Goal: Transaction & Acquisition: Purchase product/service

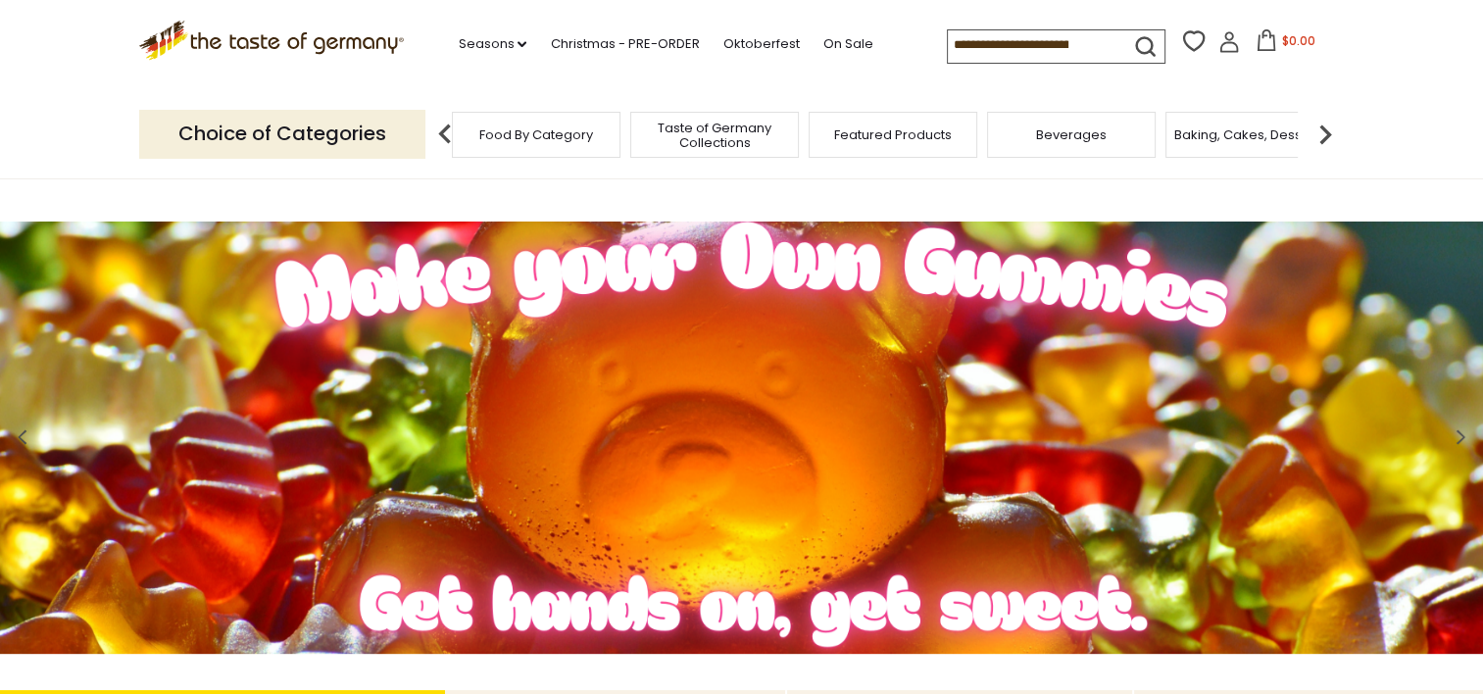
click at [549, 146] on div "Food By Category" at bounding box center [536, 135] width 169 height 46
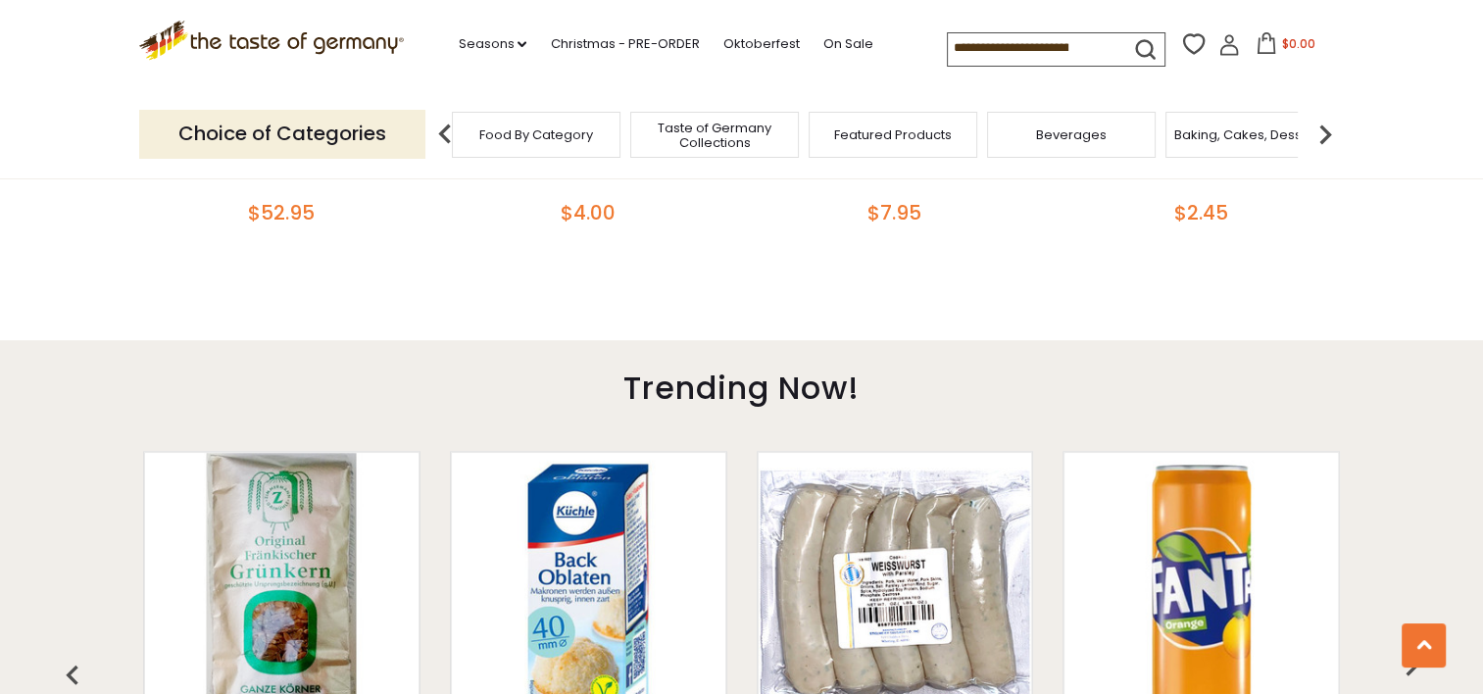
scroll to position [1540, 0]
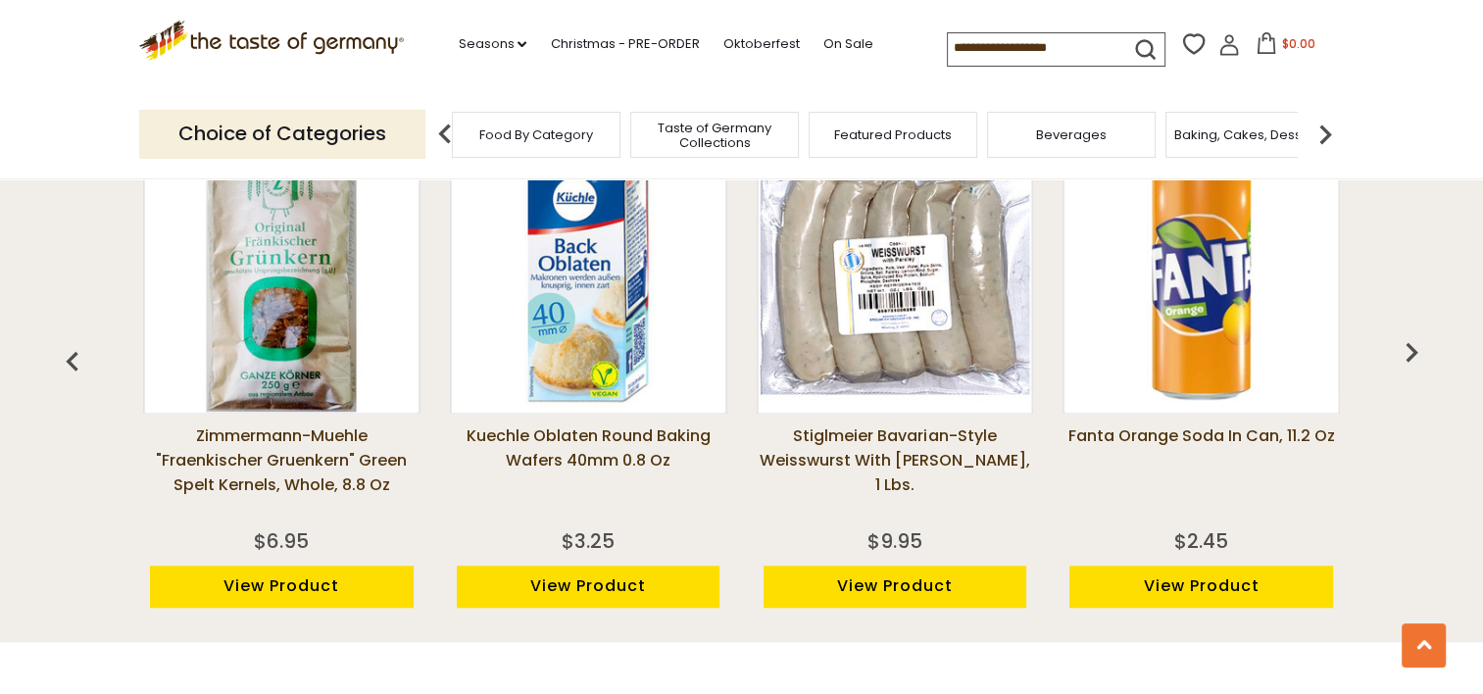
click at [1415, 349] on img "button" at bounding box center [1410, 351] width 39 height 39
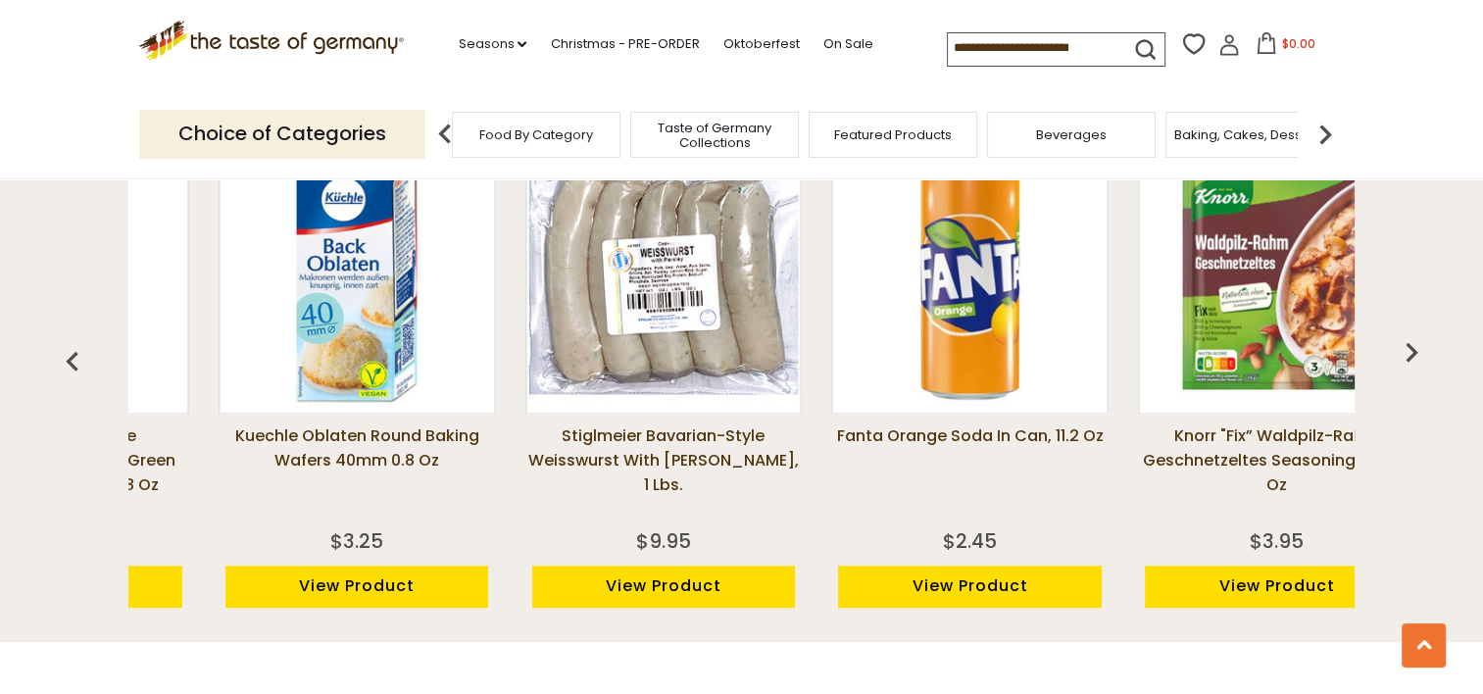
scroll to position [0, 306]
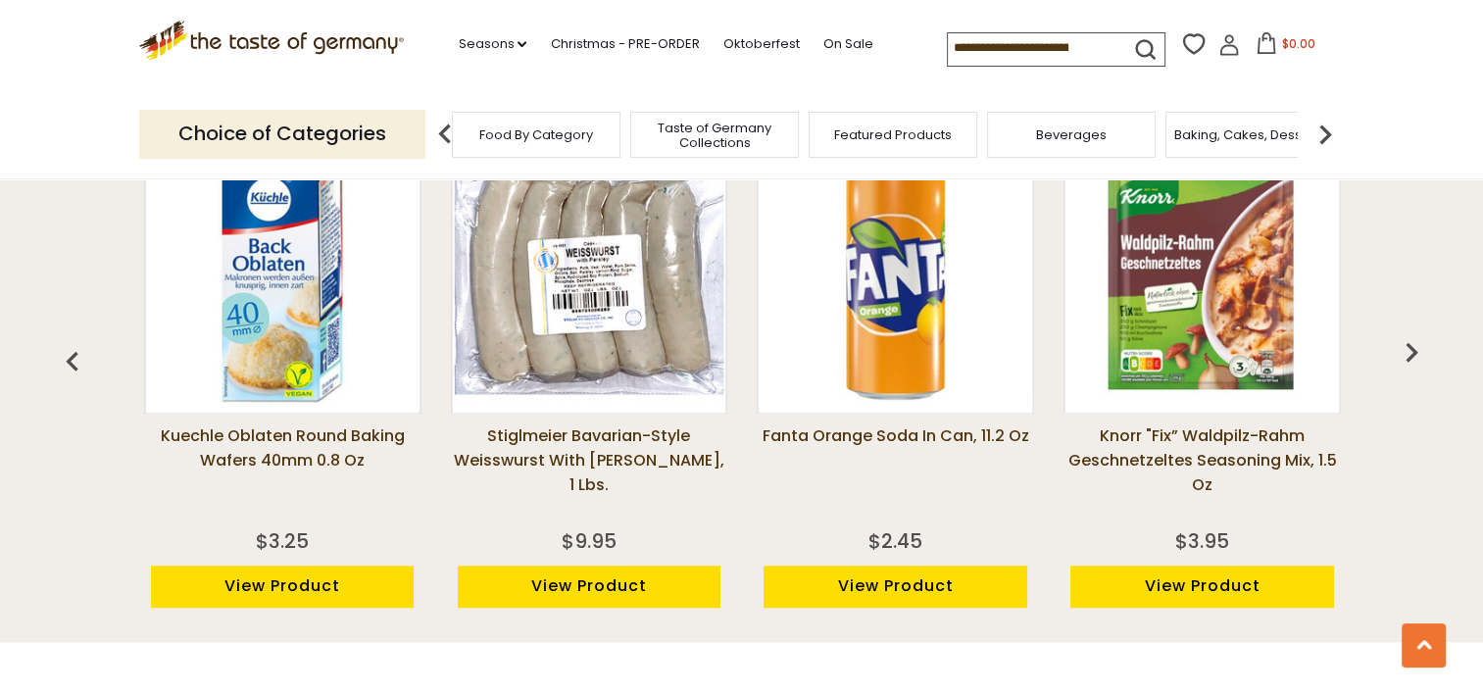
click at [1415, 349] on img "button" at bounding box center [1410, 351] width 39 height 39
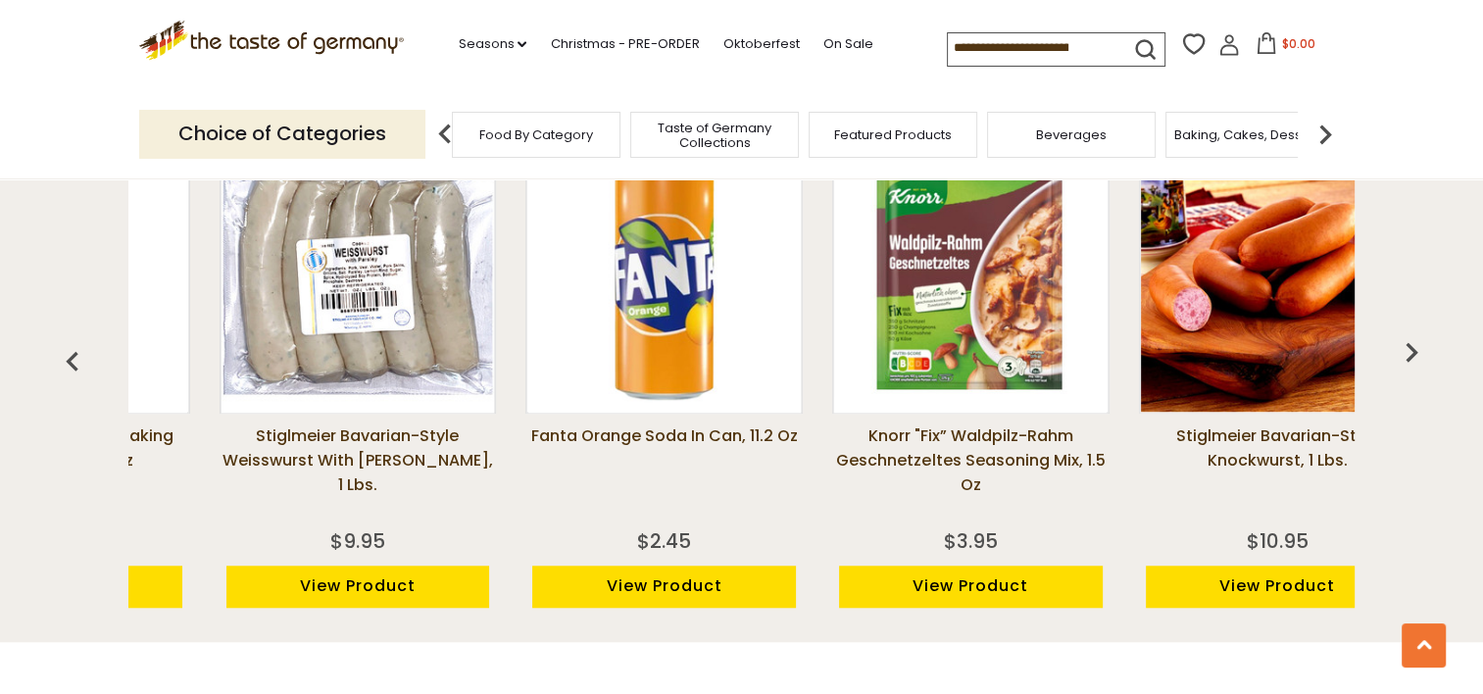
scroll to position [0, 612]
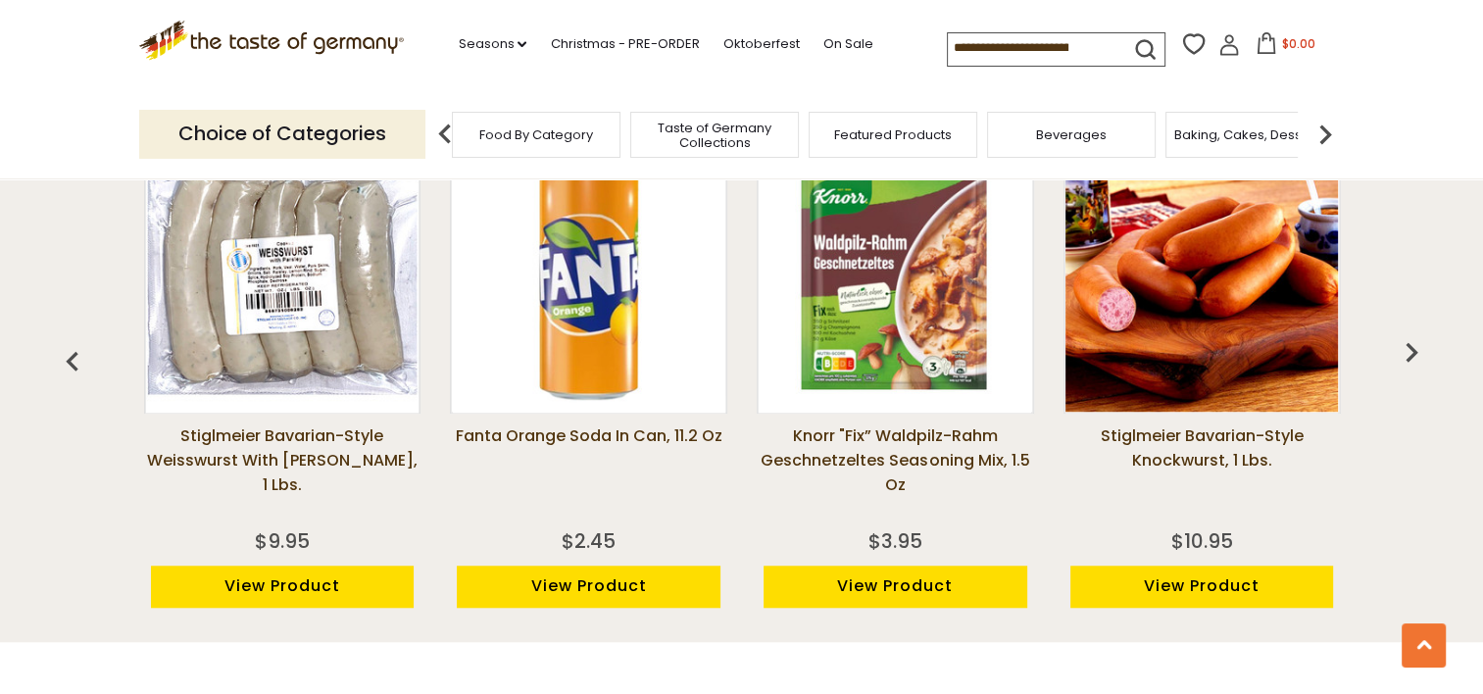
click at [1415, 349] on img "button" at bounding box center [1410, 351] width 39 height 39
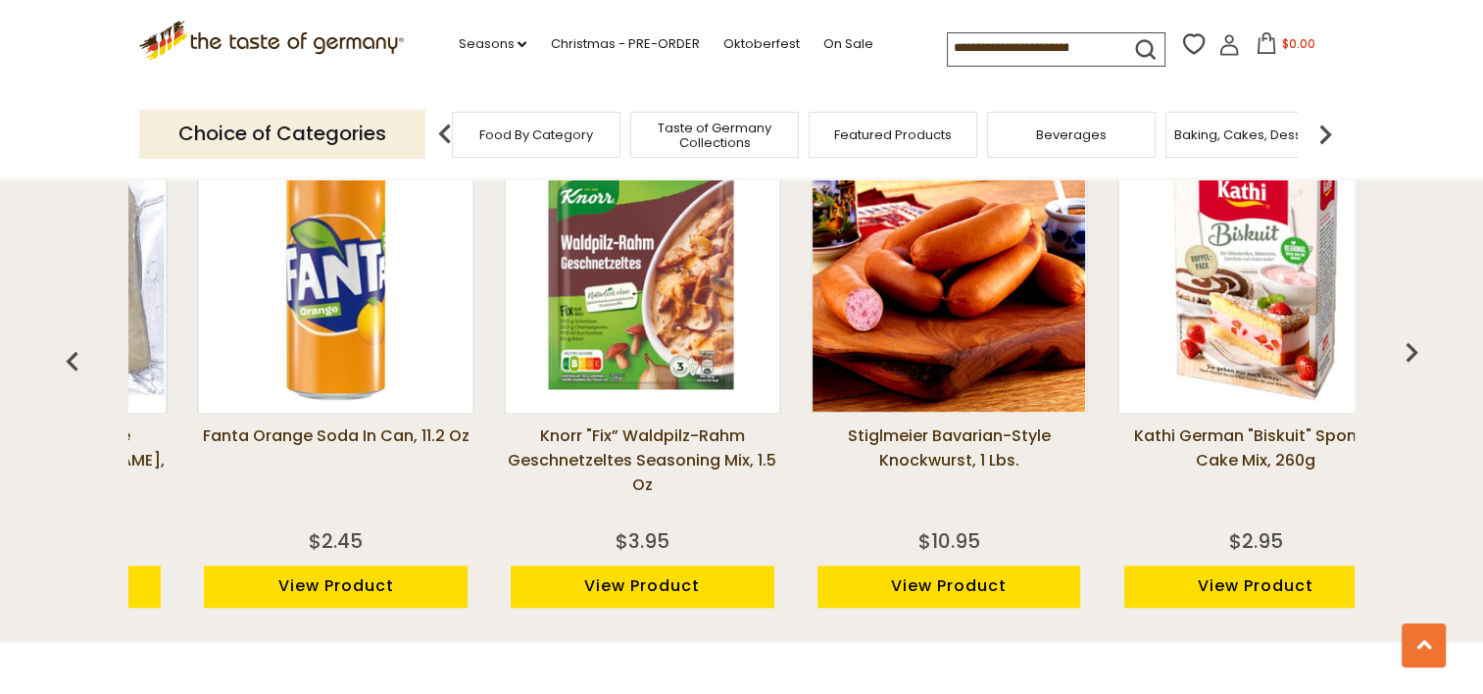
scroll to position [0, 919]
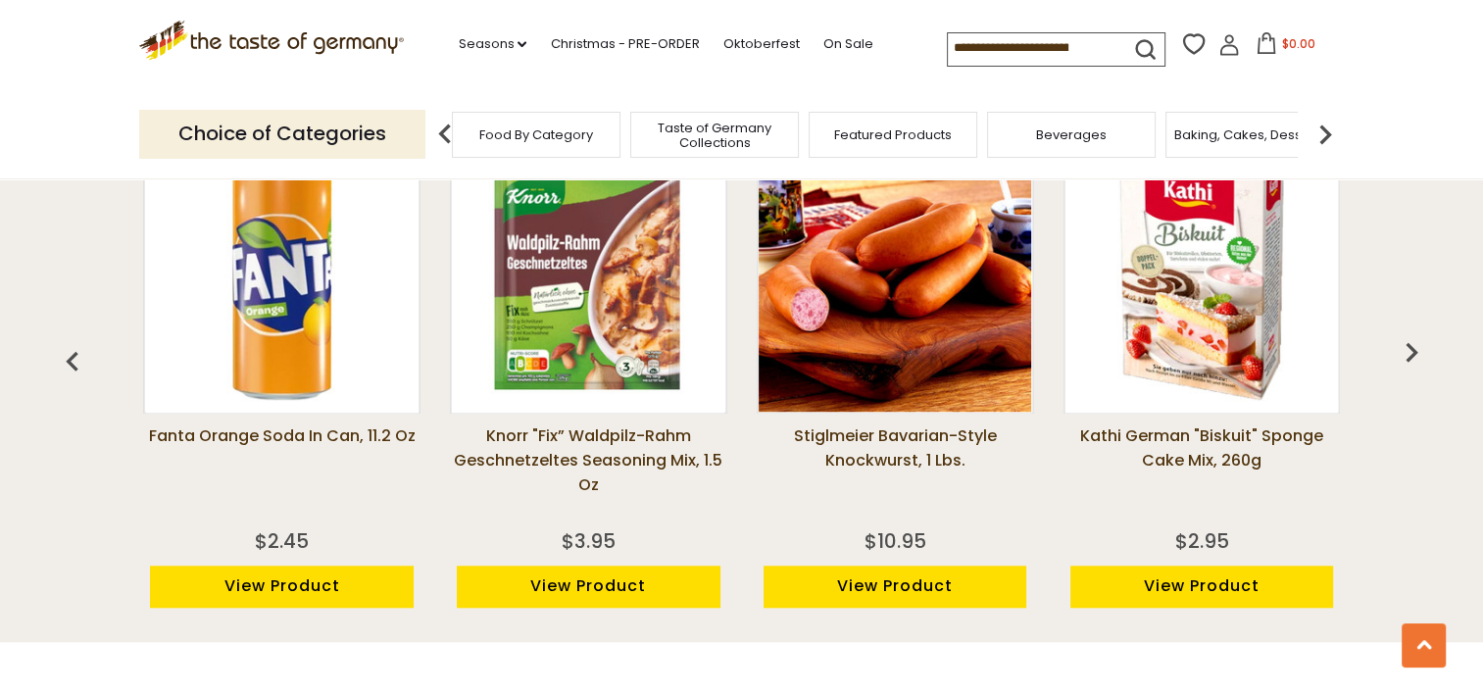
click at [1414, 349] on img "button" at bounding box center [1410, 351] width 39 height 39
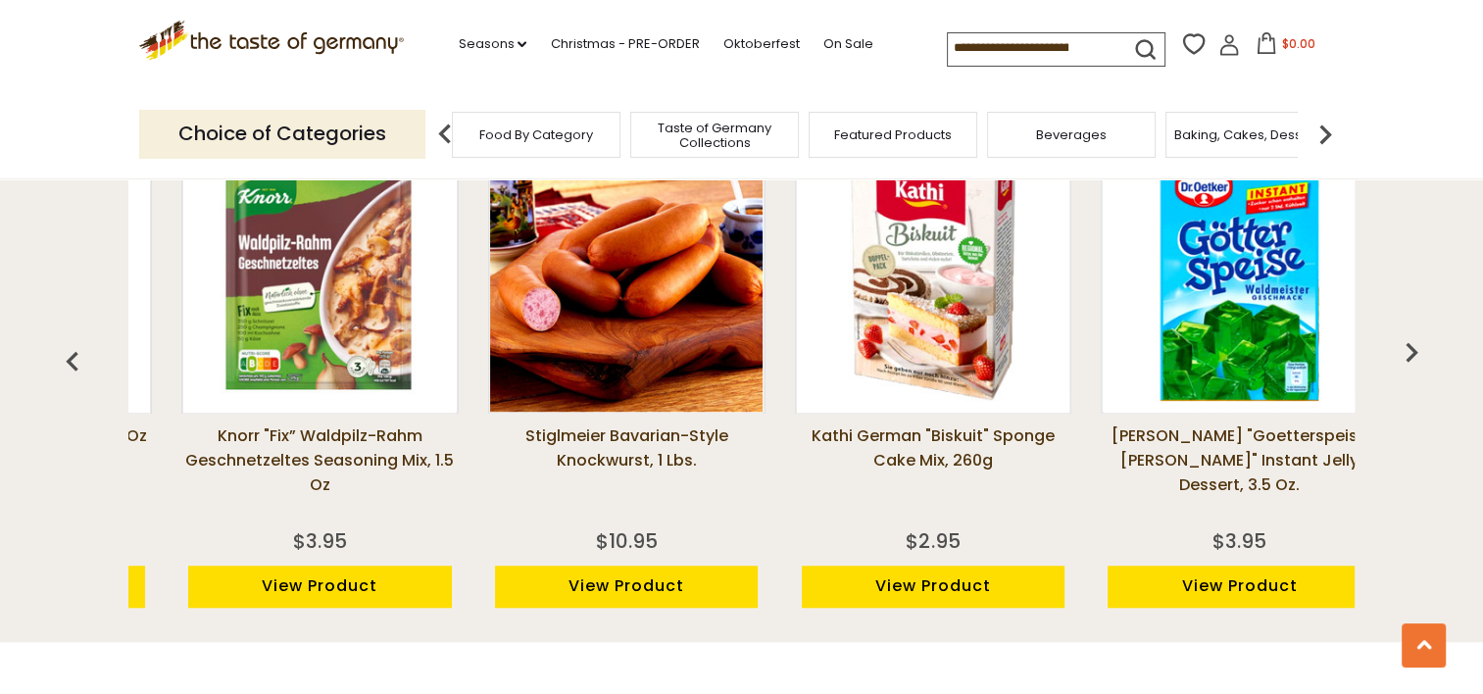
scroll to position [0, 1226]
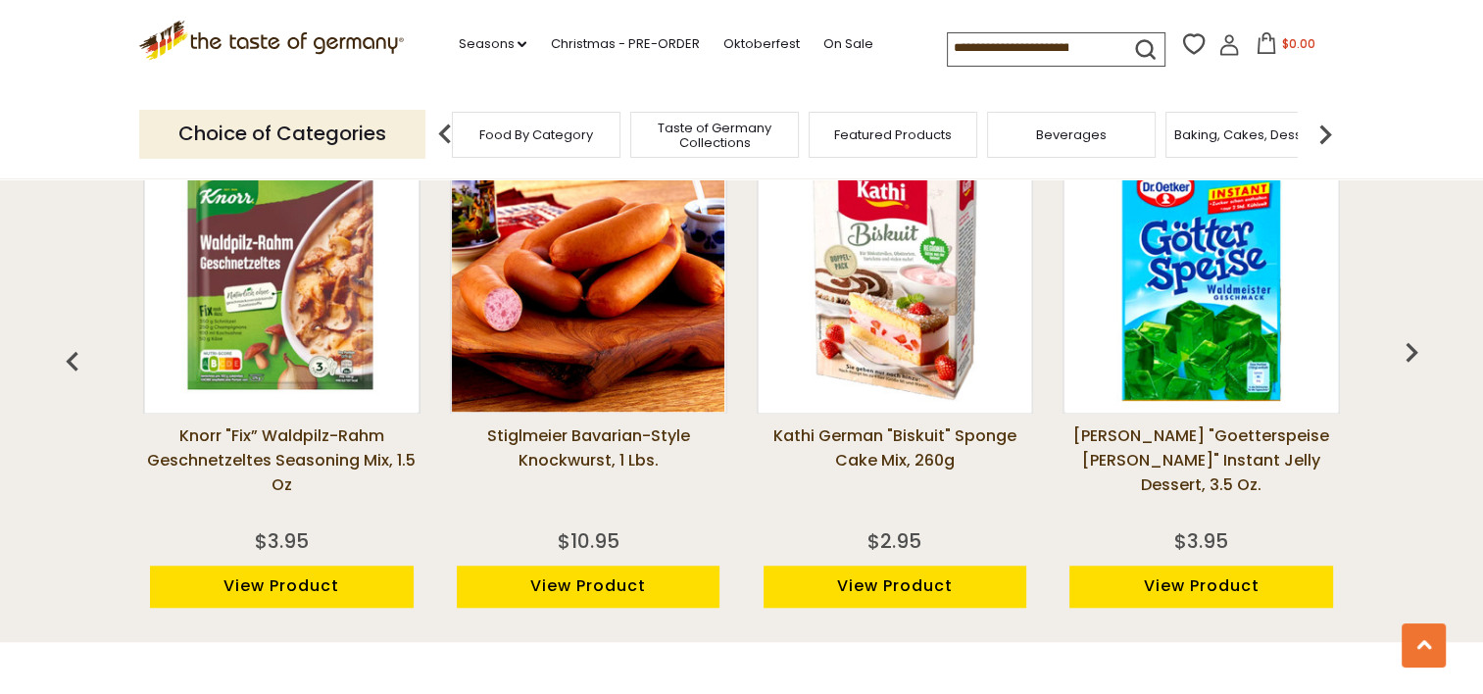
click at [1414, 349] on img "button" at bounding box center [1410, 351] width 39 height 39
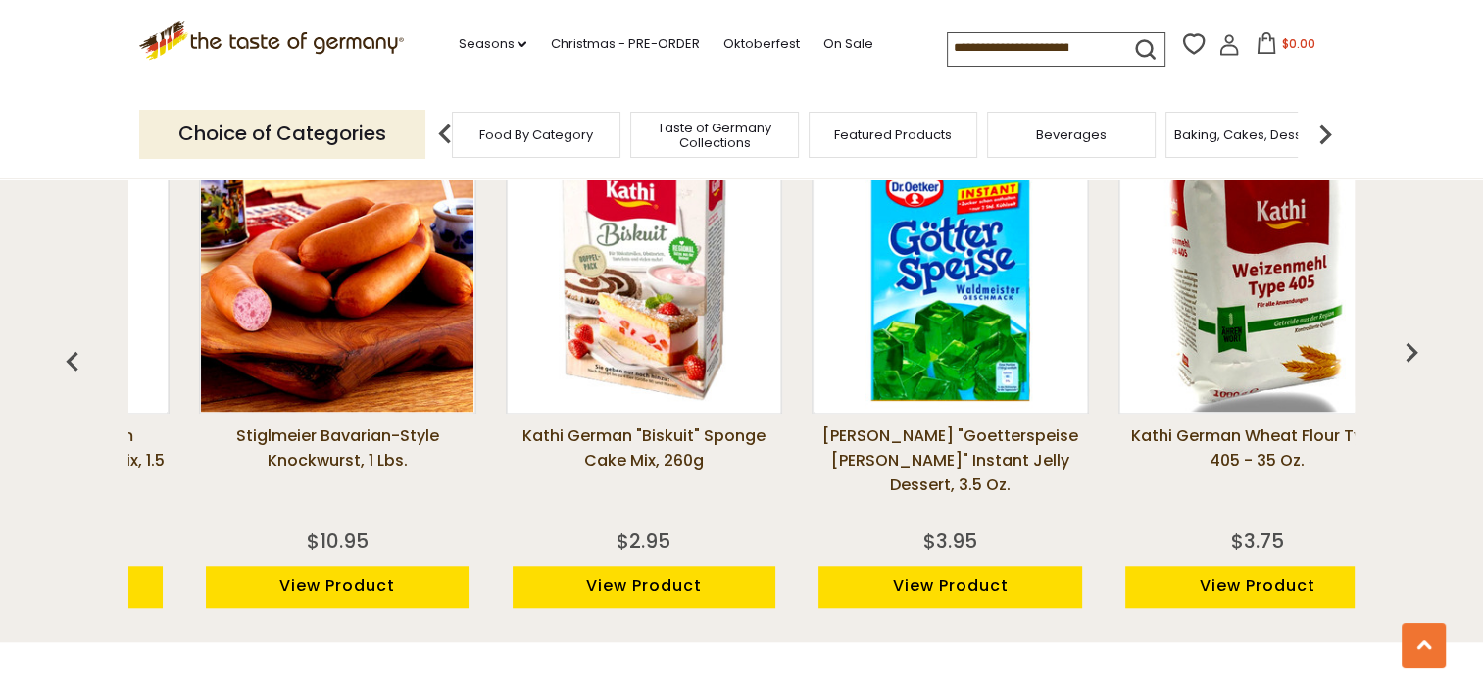
scroll to position [0, 1533]
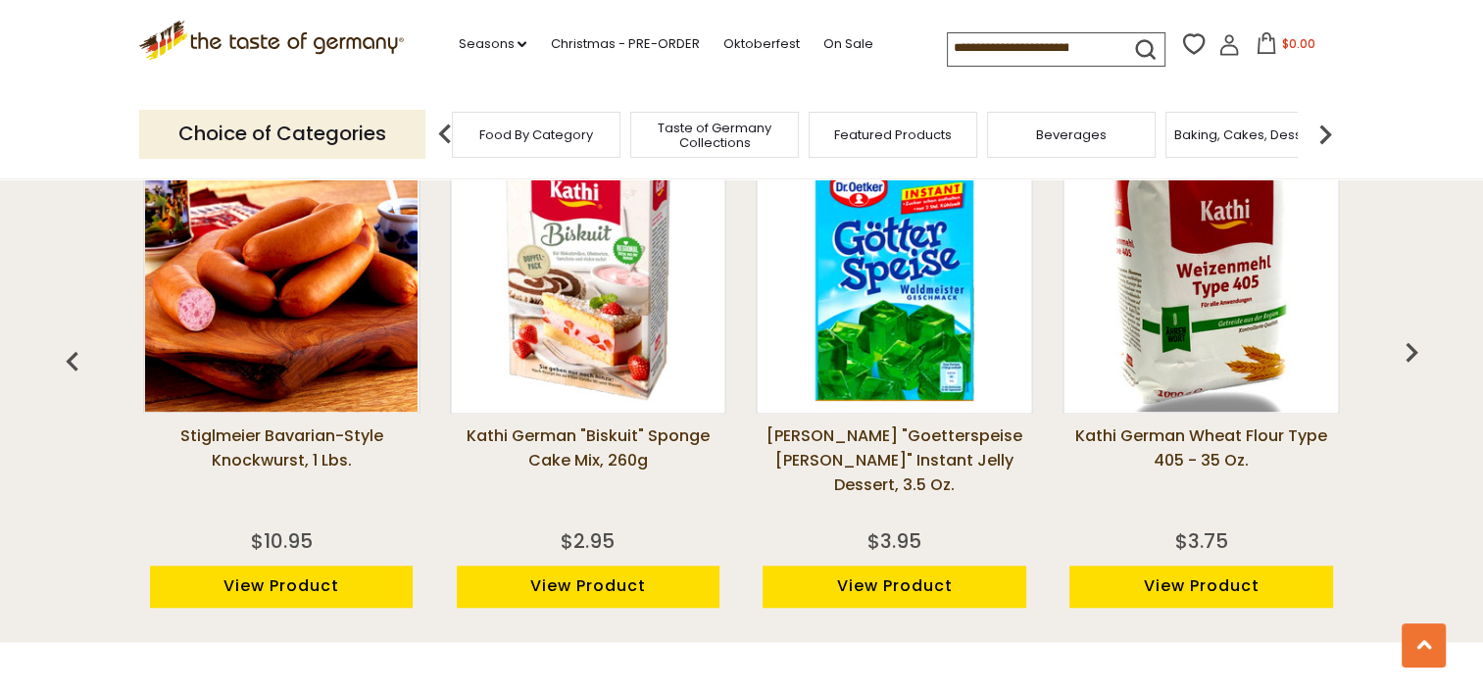
click at [1414, 349] on img "button" at bounding box center [1410, 351] width 39 height 39
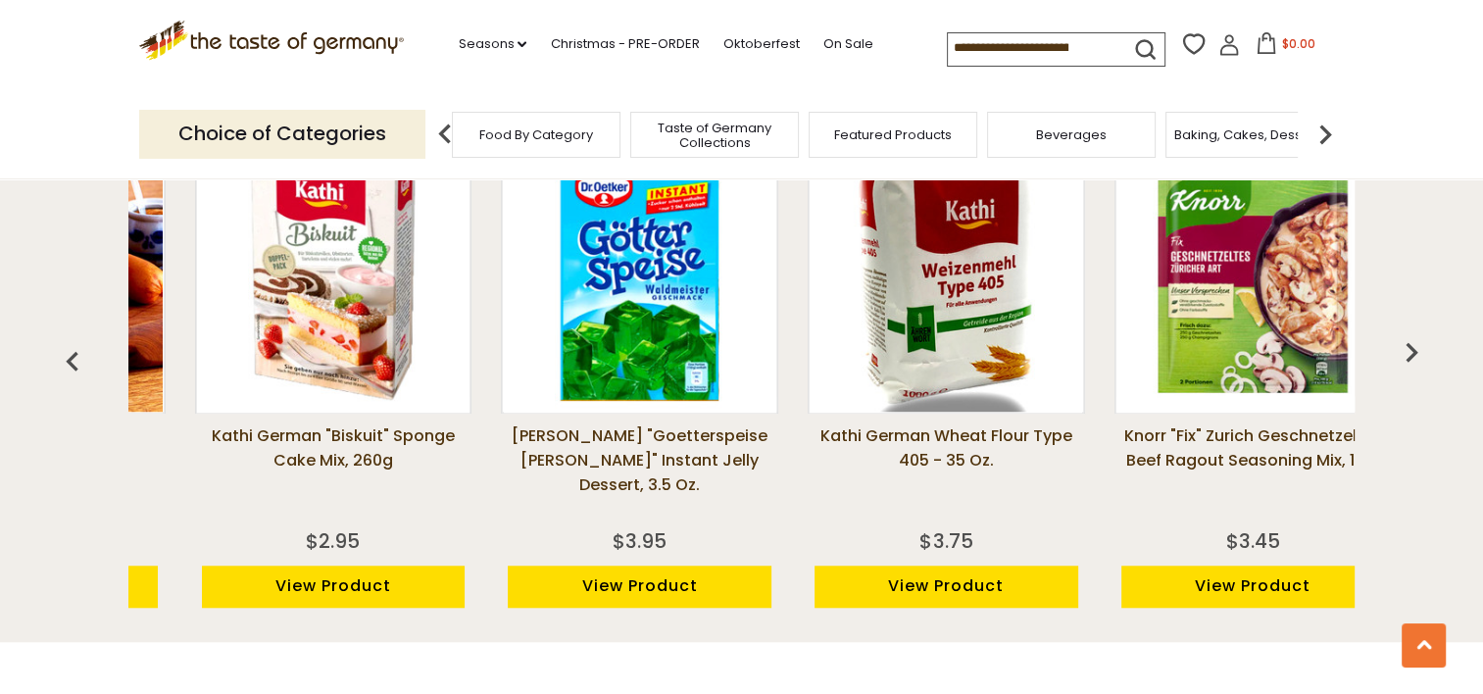
scroll to position [0, 1838]
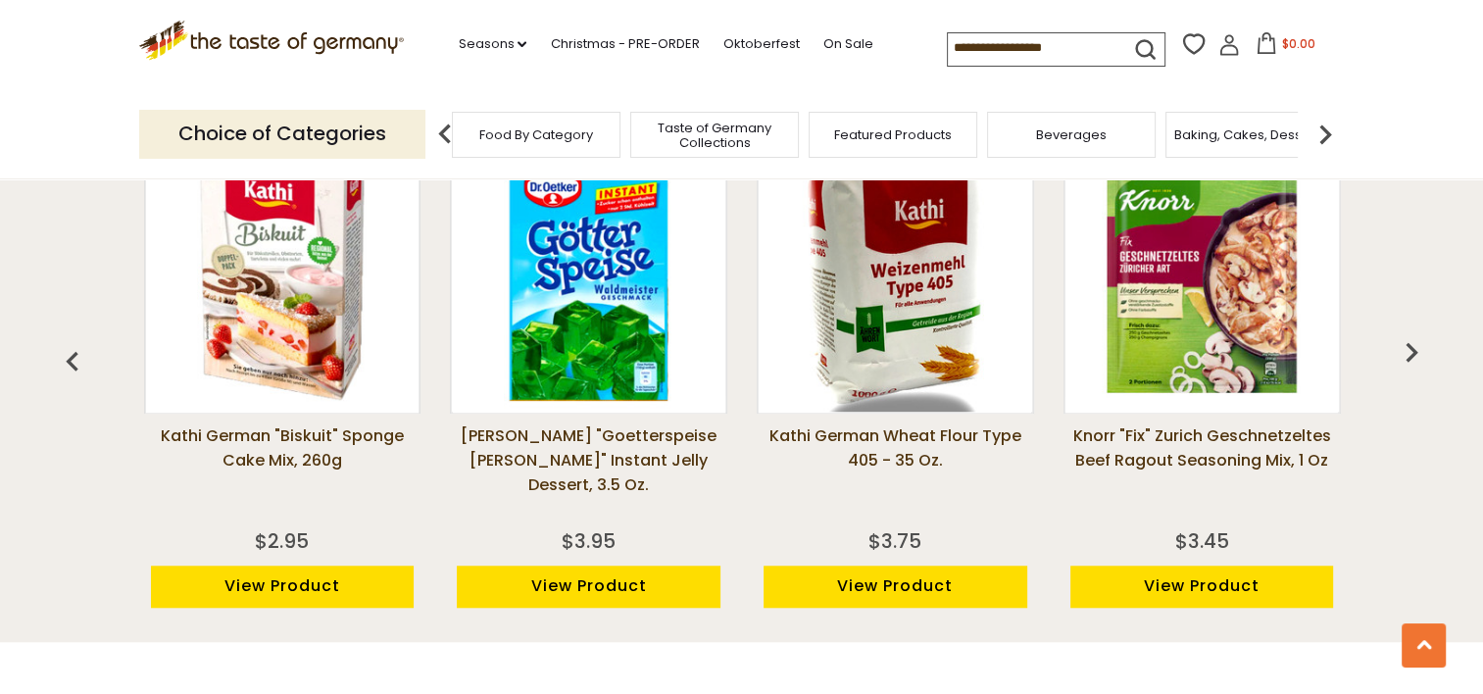
click at [1414, 349] on img "button" at bounding box center [1410, 351] width 39 height 39
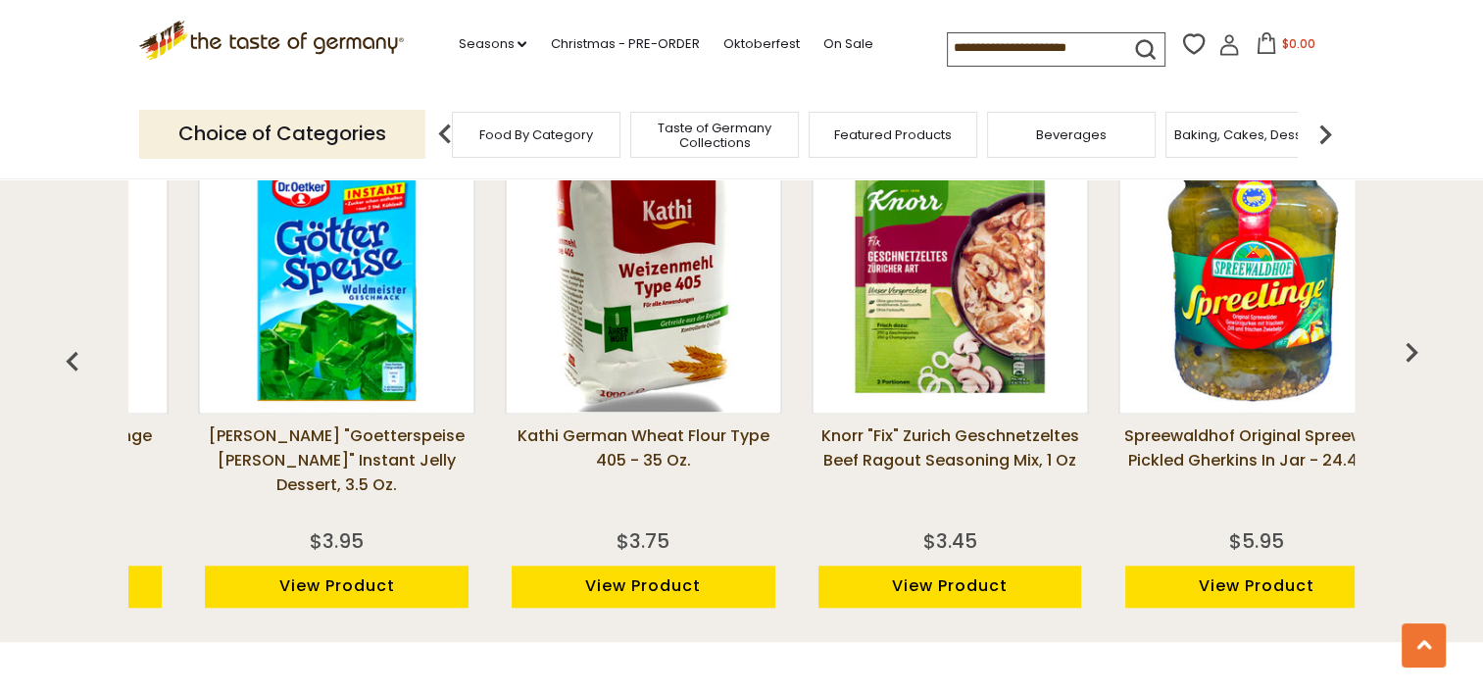
scroll to position [0, 2145]
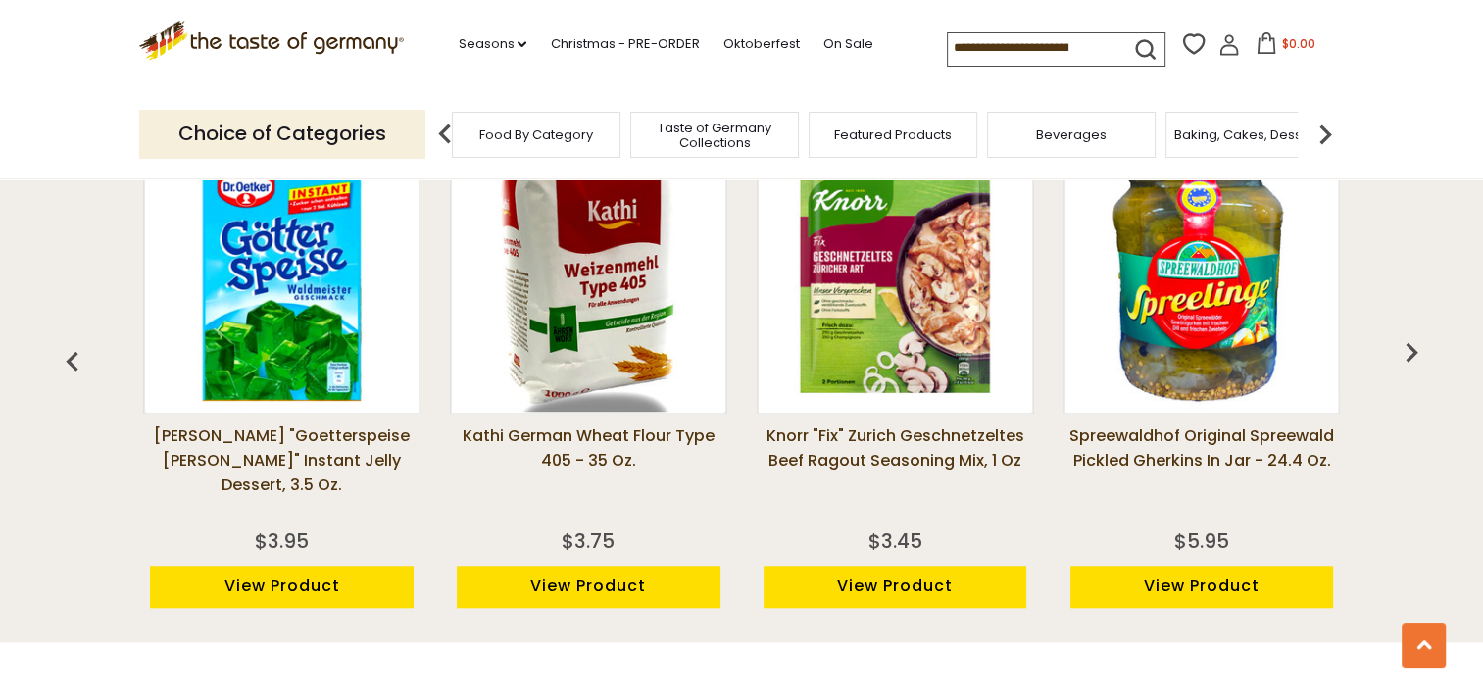
click at [1414, 349] on img "button" at bounding box center [1410, 351] width 39 height 39
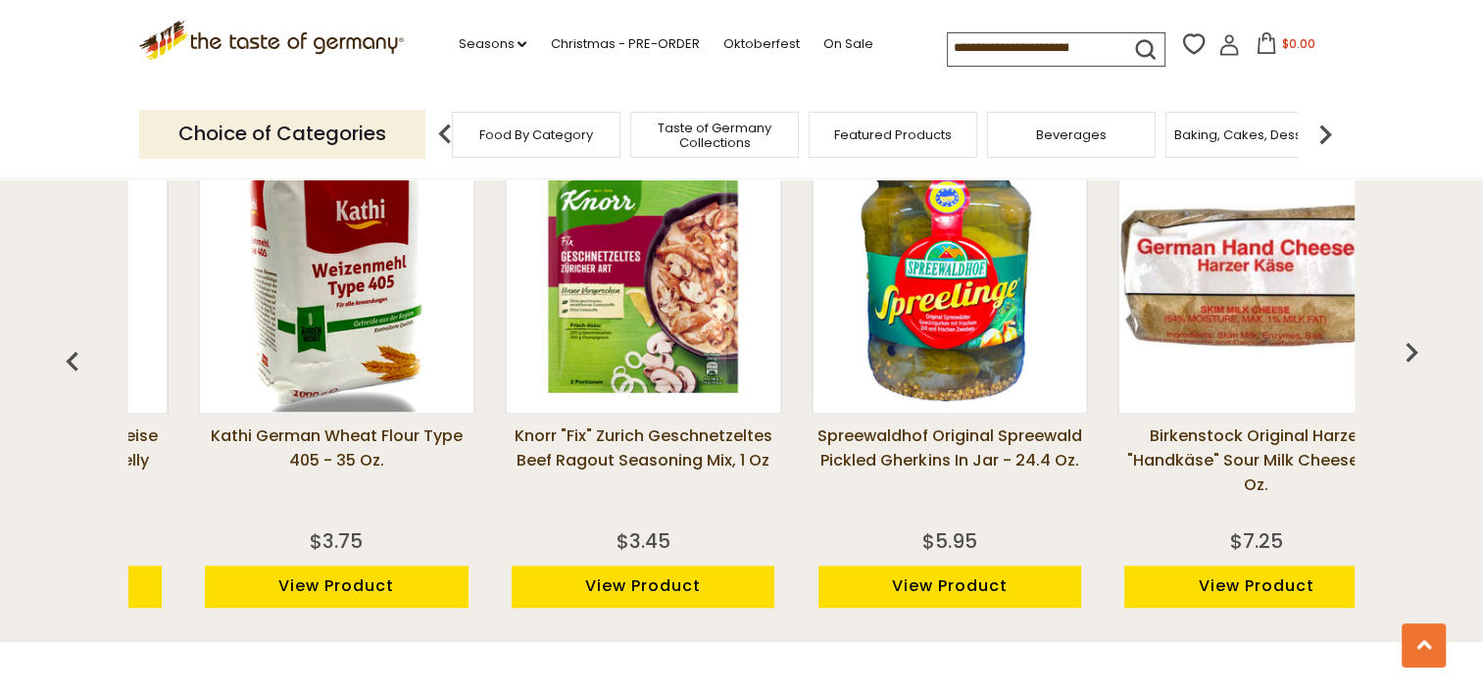
scroll to position [0, 2452]
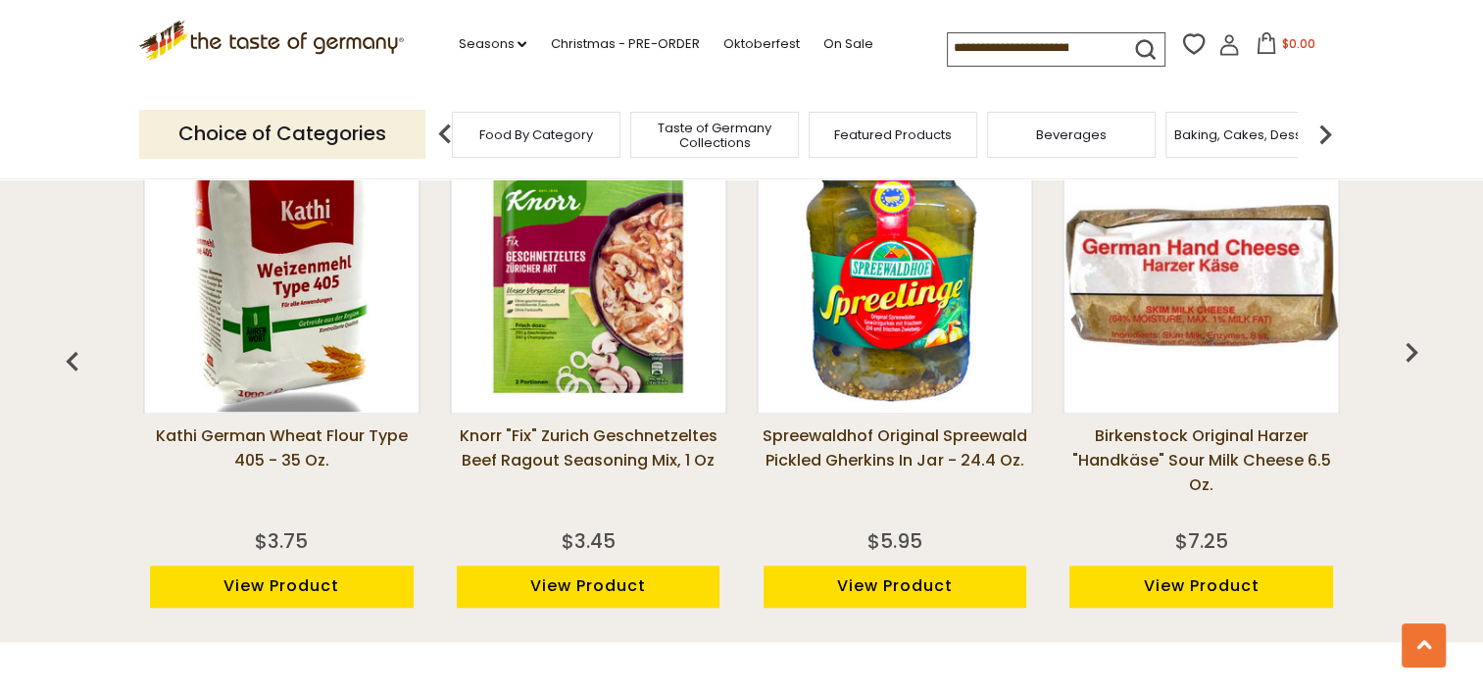
click at [1414, 349] on img "button" at bounding box center [1410, 351] width 39 height 39
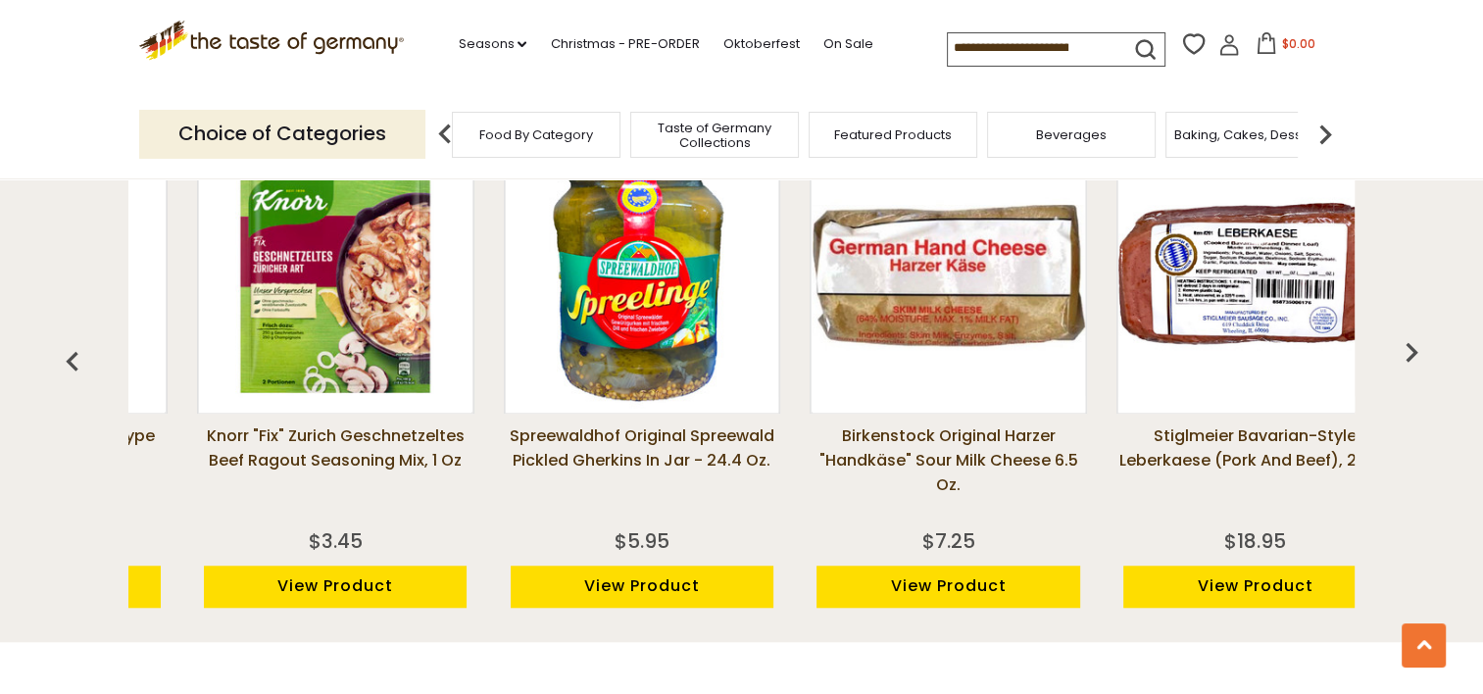
scroll to position [0, 2757]
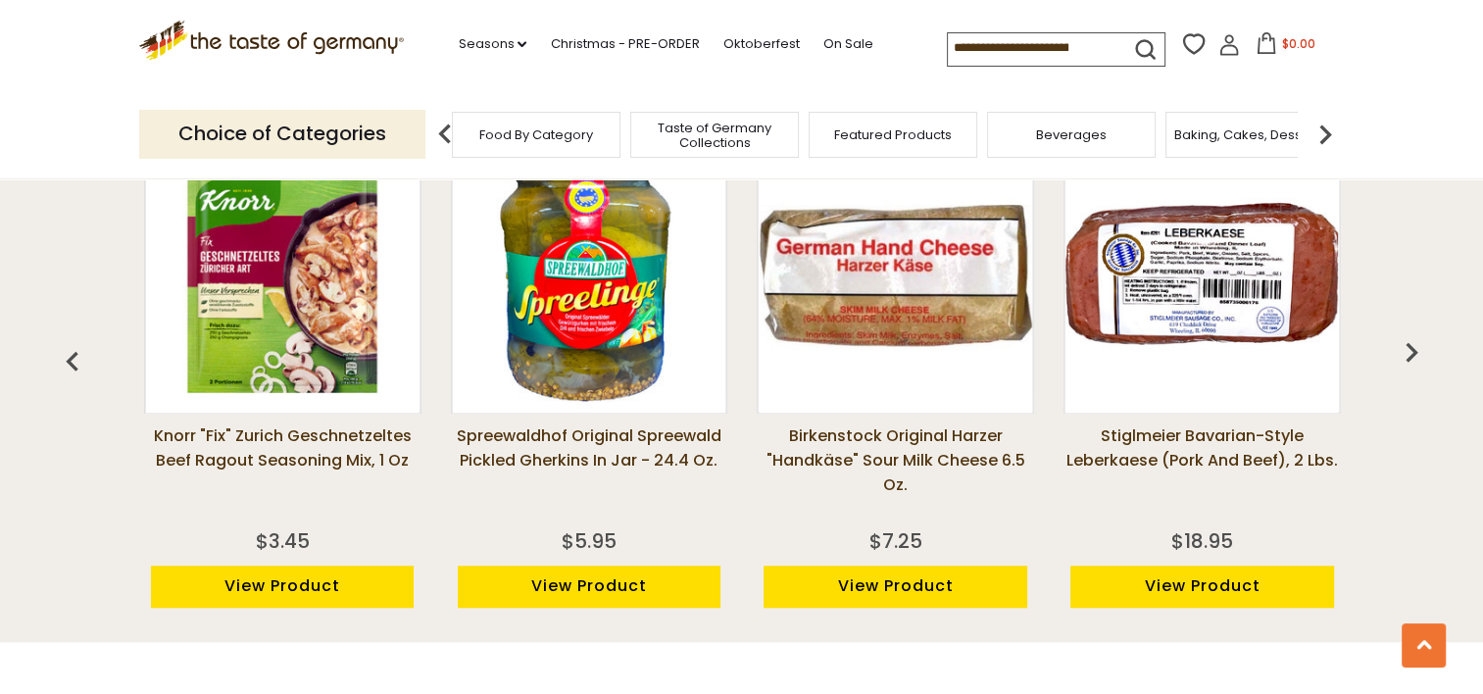
click at [1414, 349] on img "button" at bounding box center [1410, 351] width 39 height 39
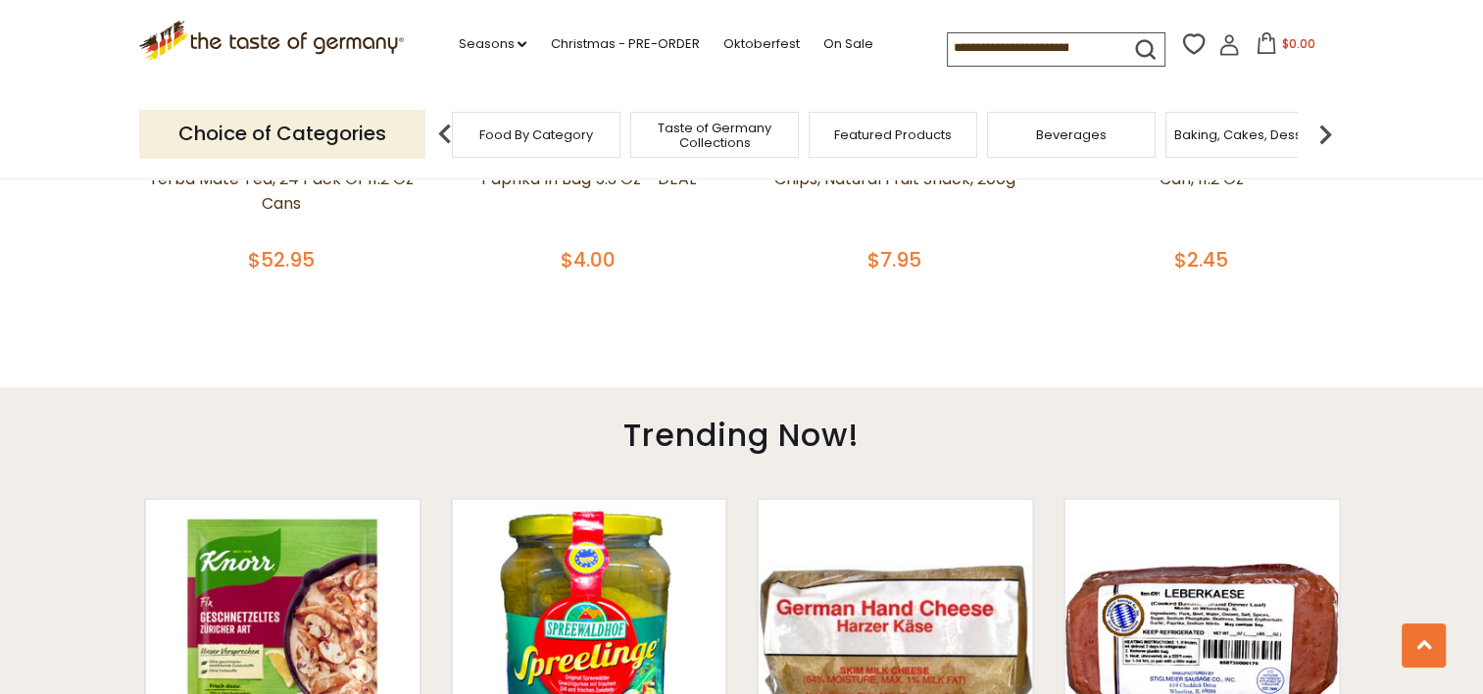
click at [1328, 136] on img at bounding box center [1324, 134] width 39 height 39
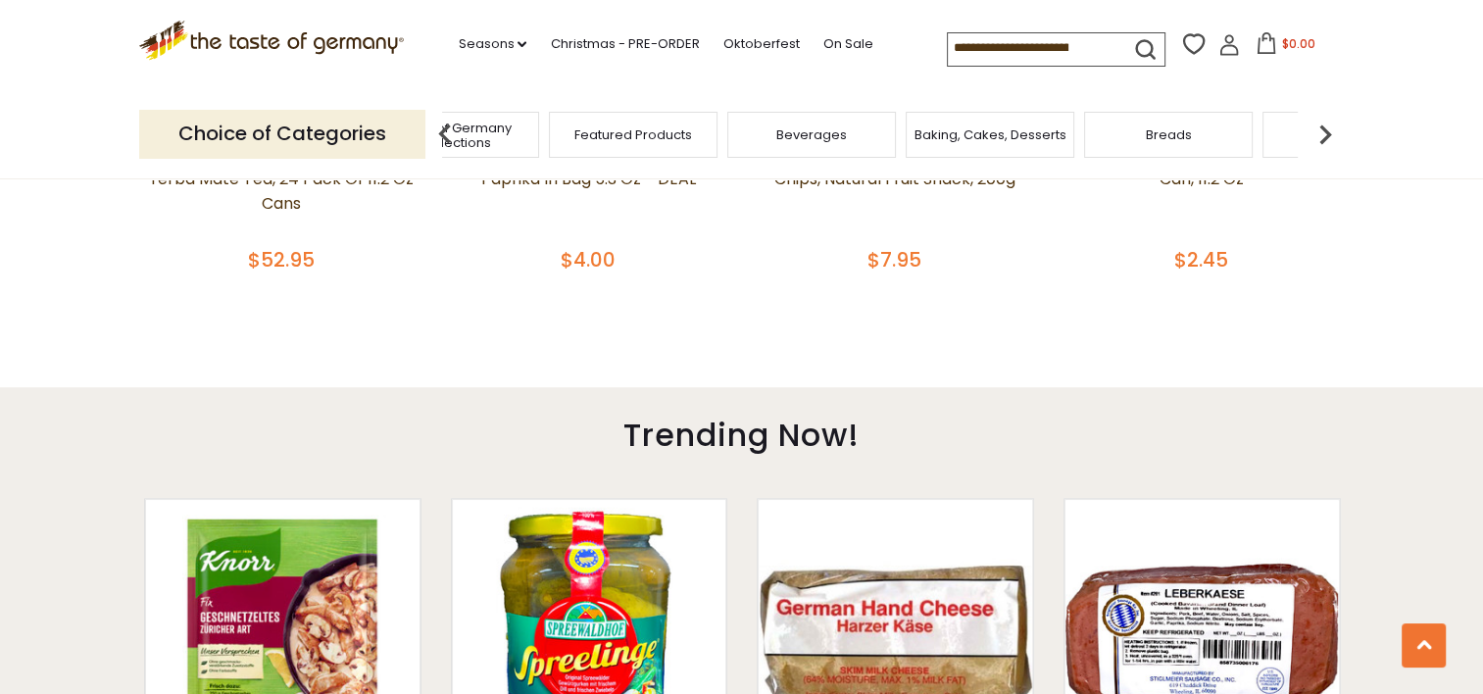
click at [1328, 136] on img at bounding box center [1324, 134] width 39 height 39
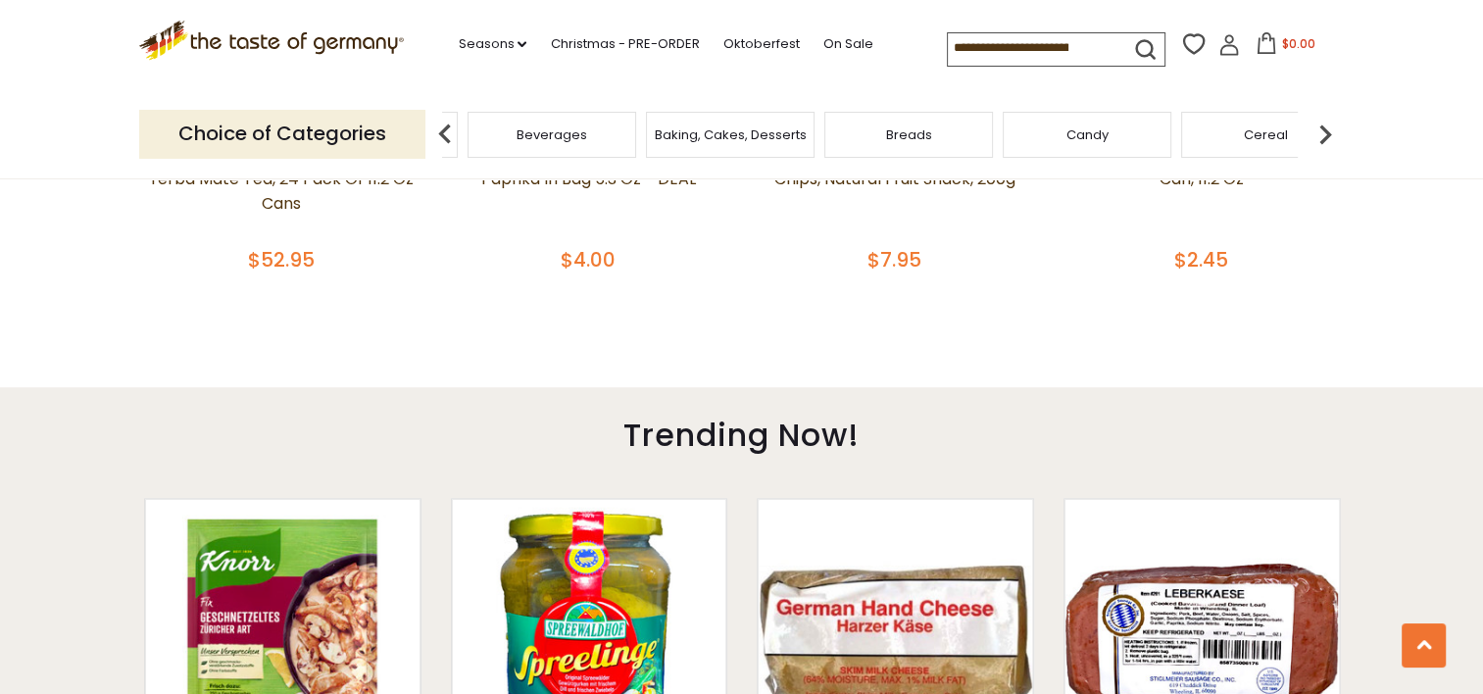
click at [1328, 136] on img at bounding box center [1324, 134] width 39 height 39
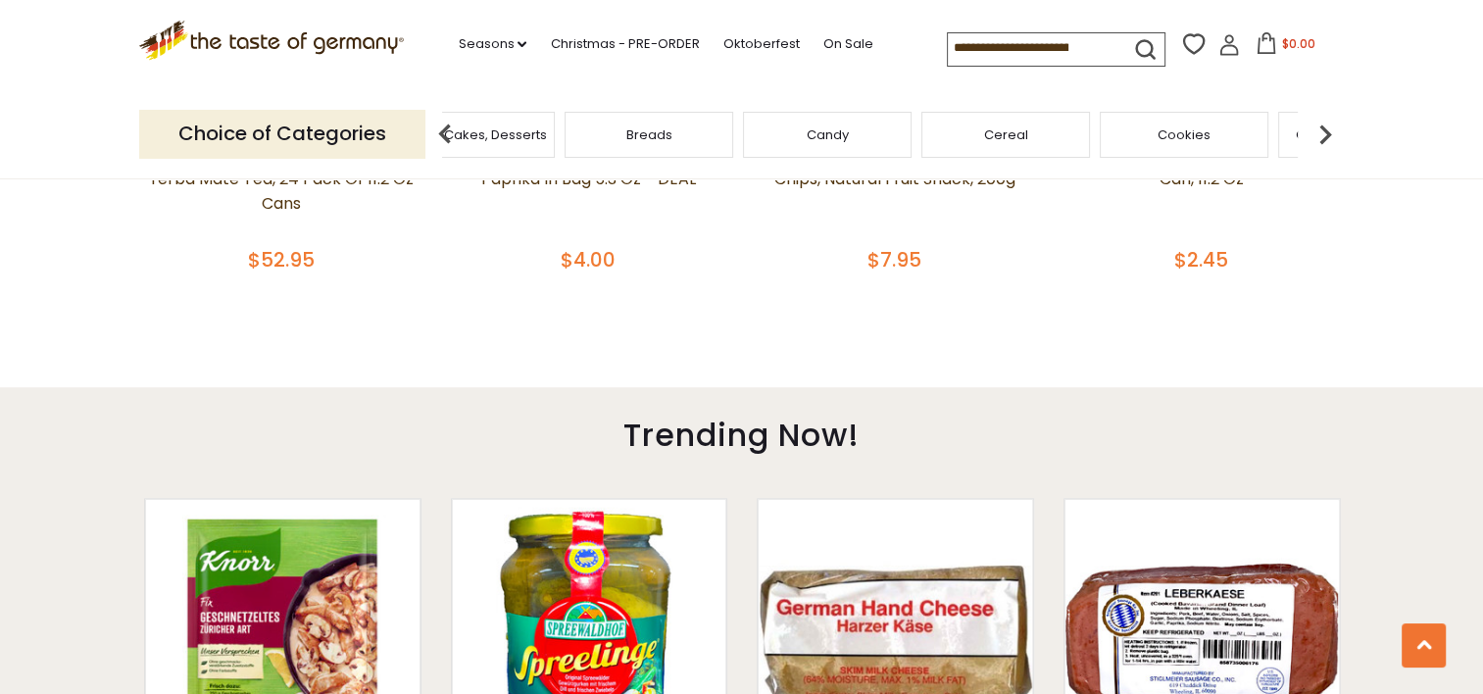
click at [1328, 136] on img at bounding box center [1324, 134] width 39 height 39
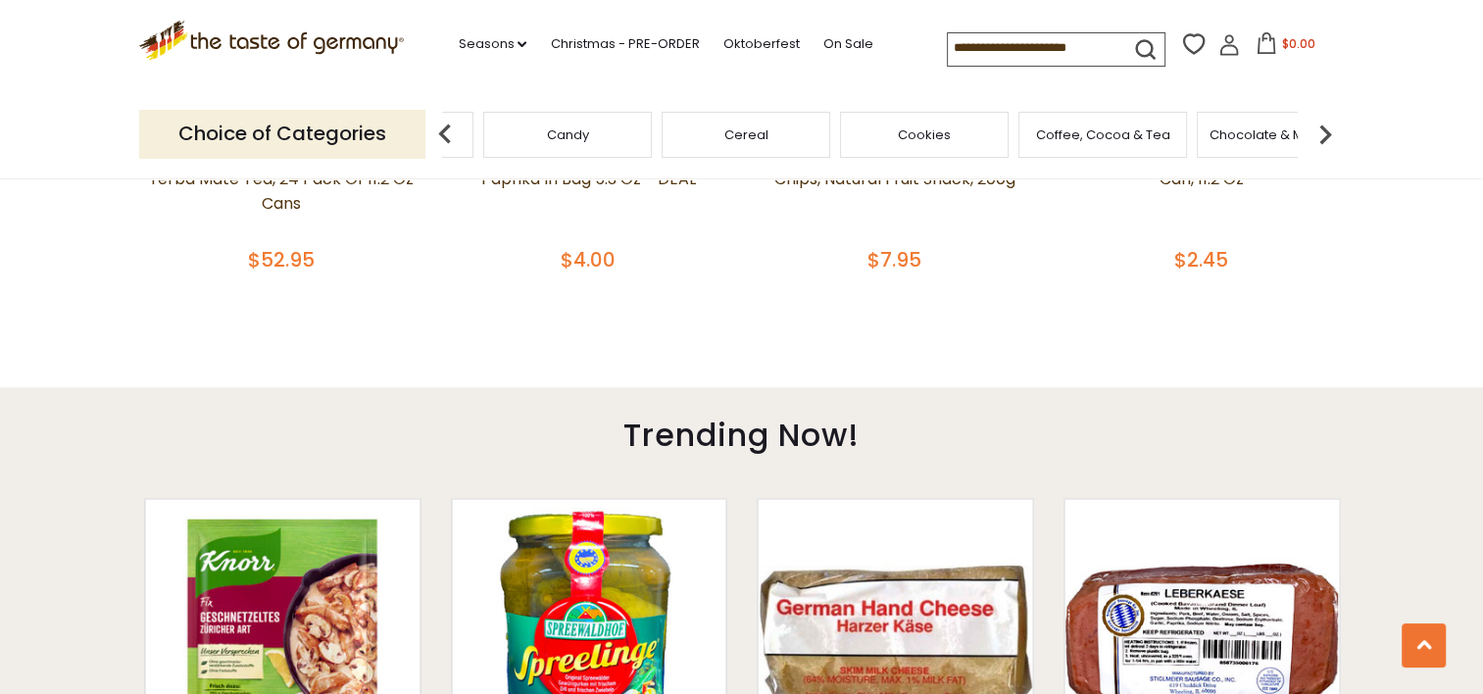
click at [1328, 136] on img at bounding box center [1324, 134] width 39 height 39
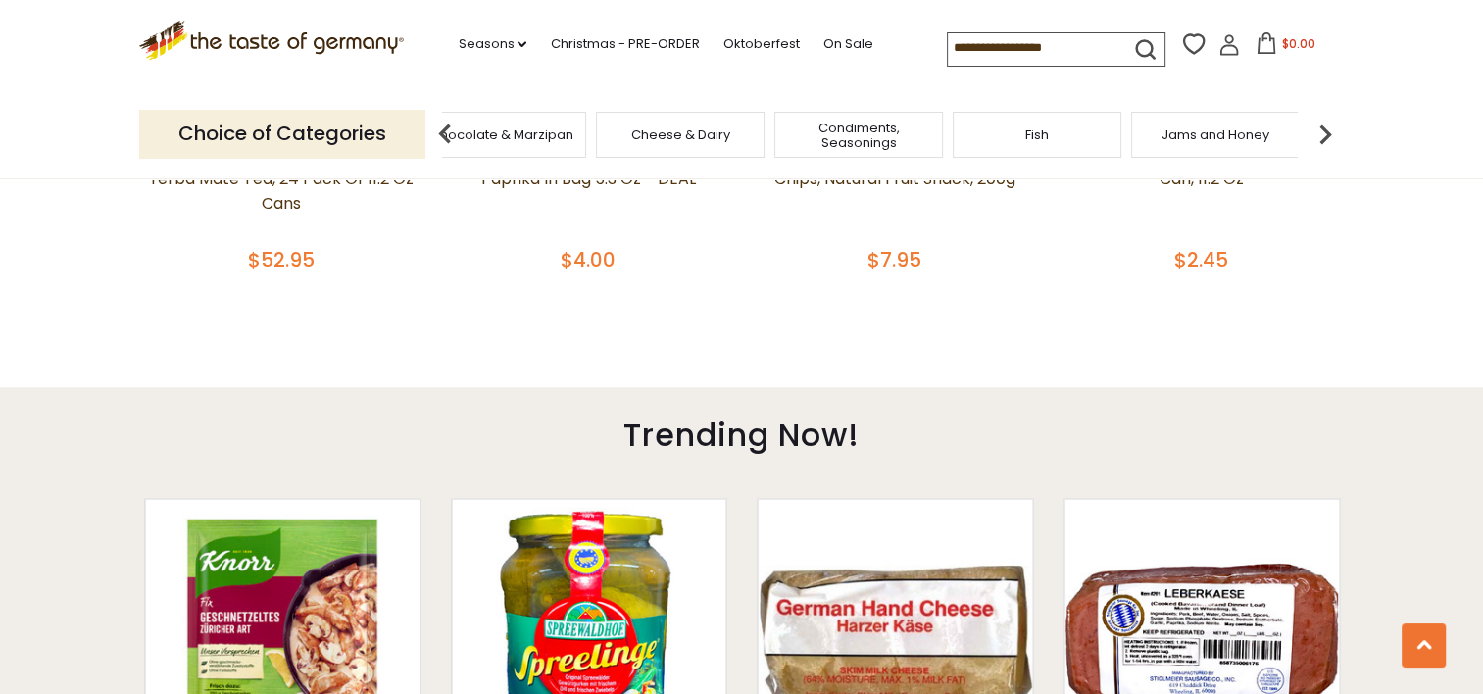
click at [887, 149] on div "Condiments, Seasonings" at bounding box center [858, 135] width 169 height 46
click at [887, 149] on div "Condiments, Seasonings" at bounding box center [873, 135] width 169 height 46
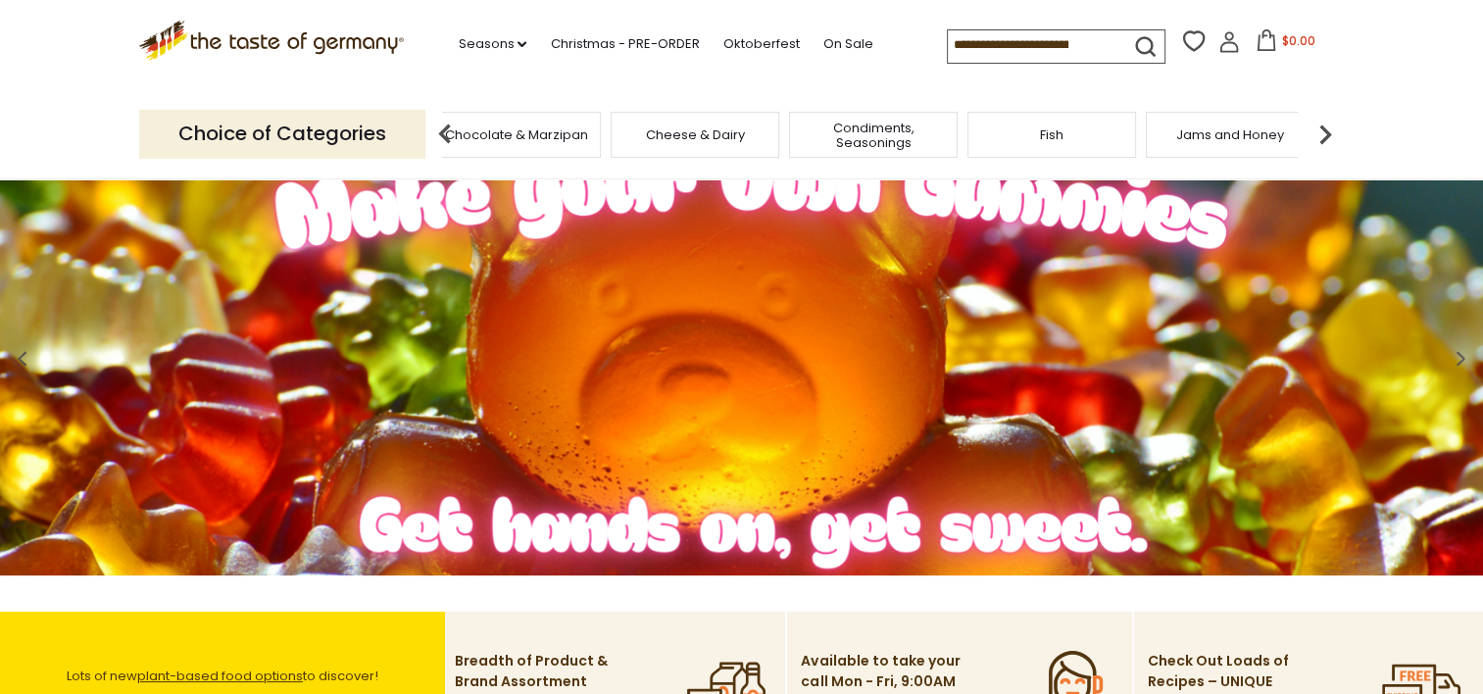
scroll to position [77, 0]
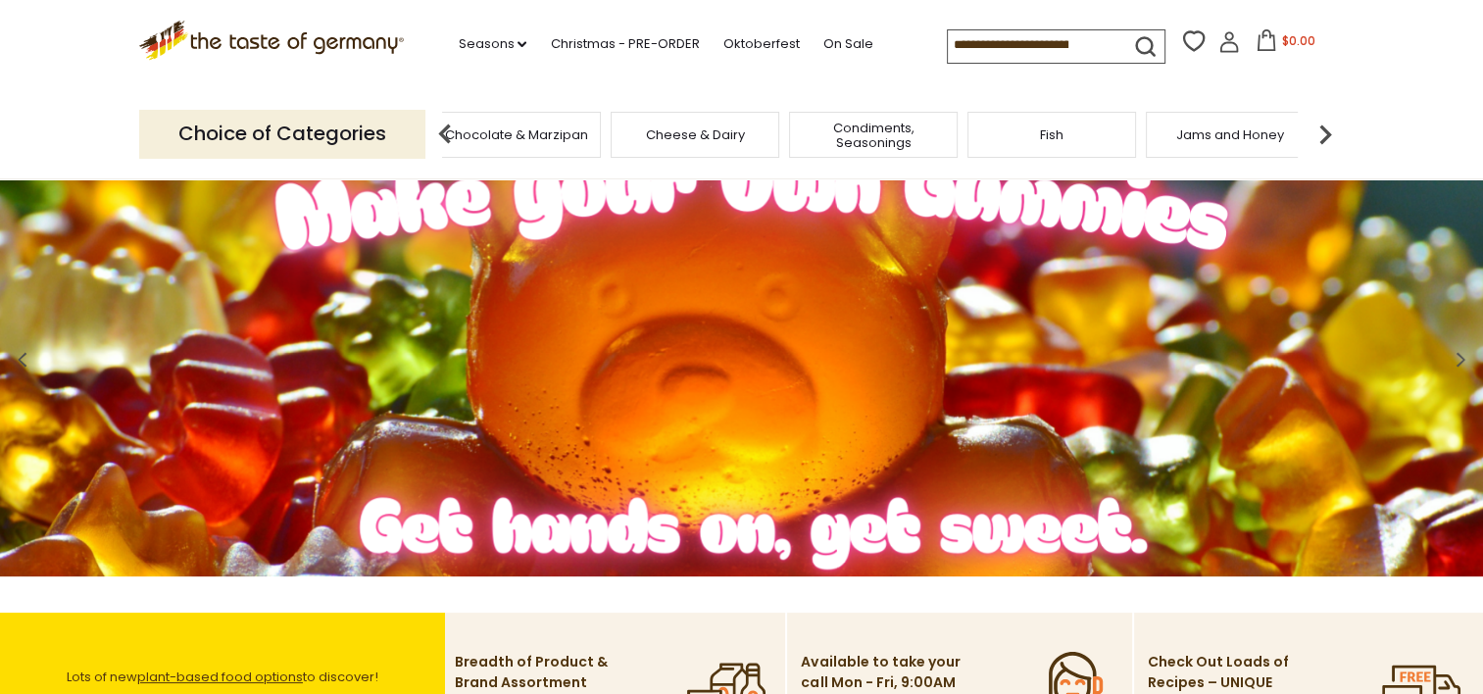
click at [875, 138] on span "Condiments, Seasonings" at bounding box center [873, 135] width 157 height 29
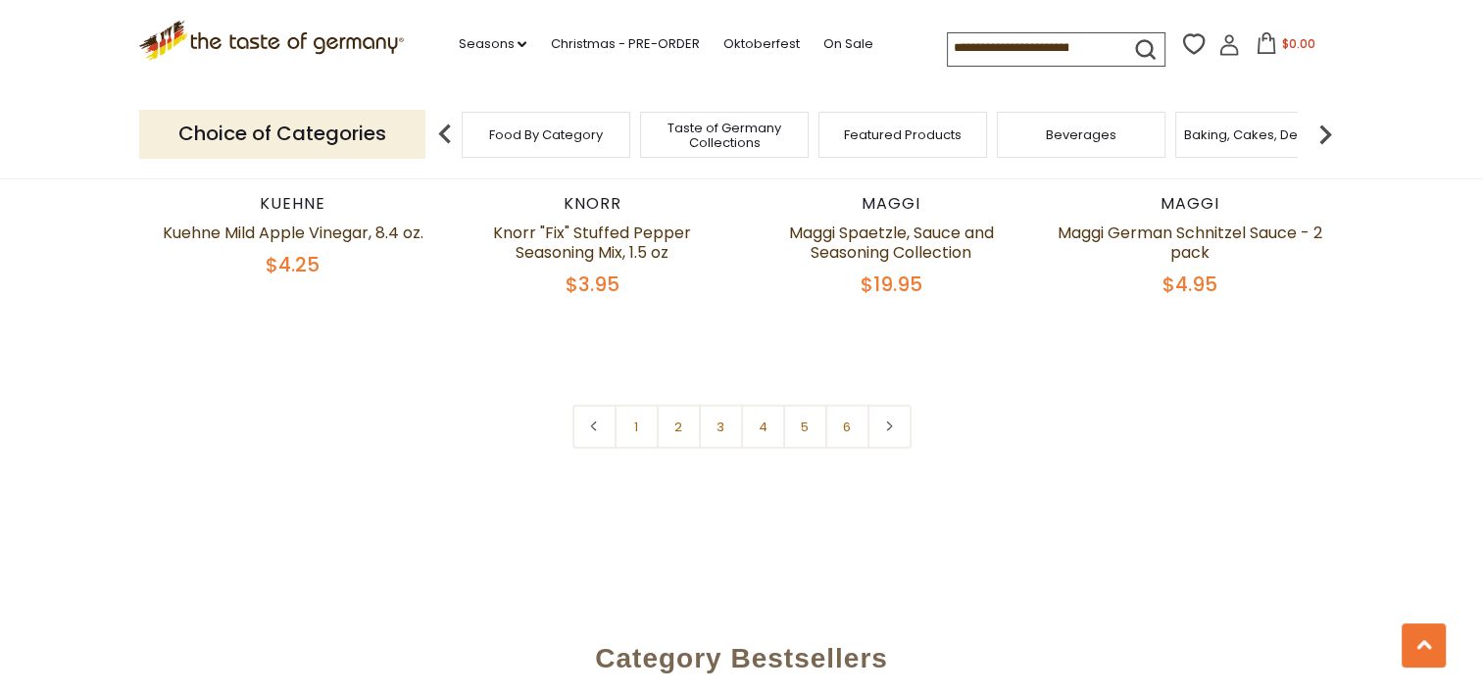
scroll to position [4703, 0]
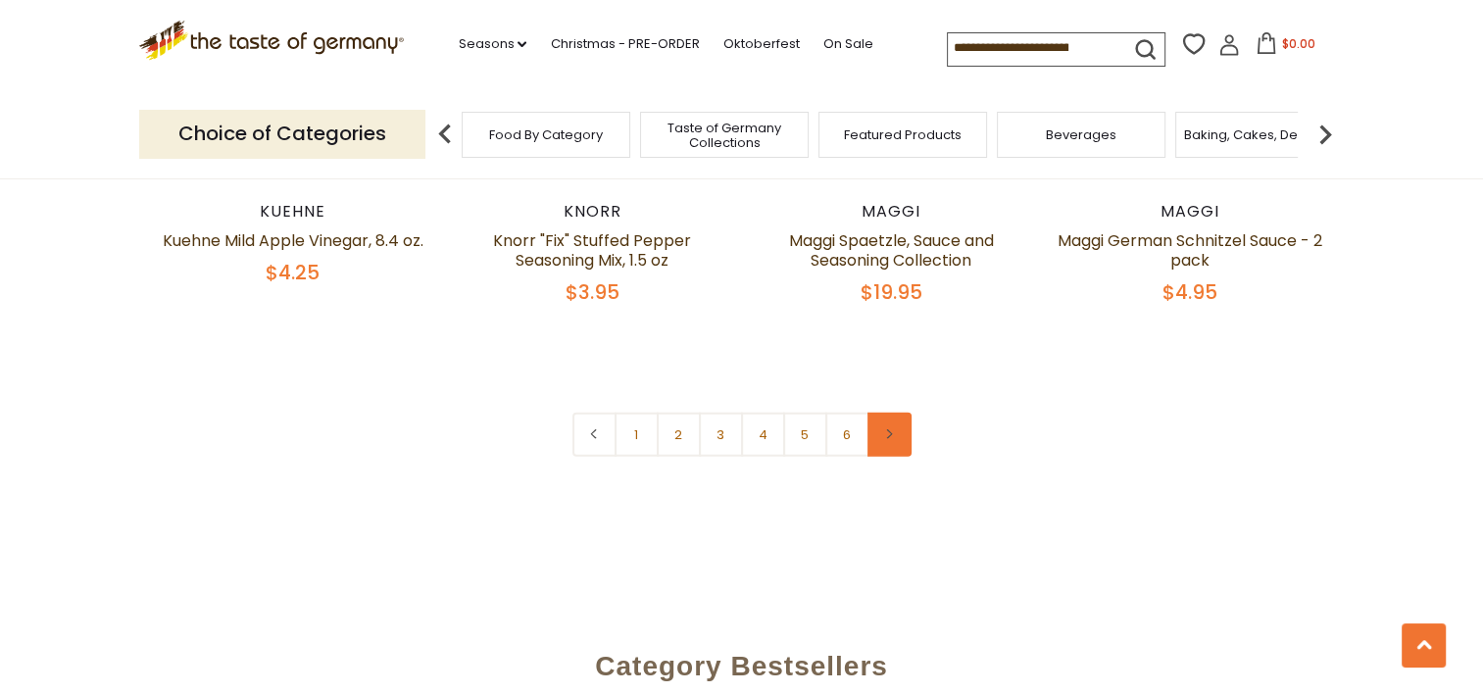
click at [896, 440] on link at bounding box center [889, 435] width 44 height 44
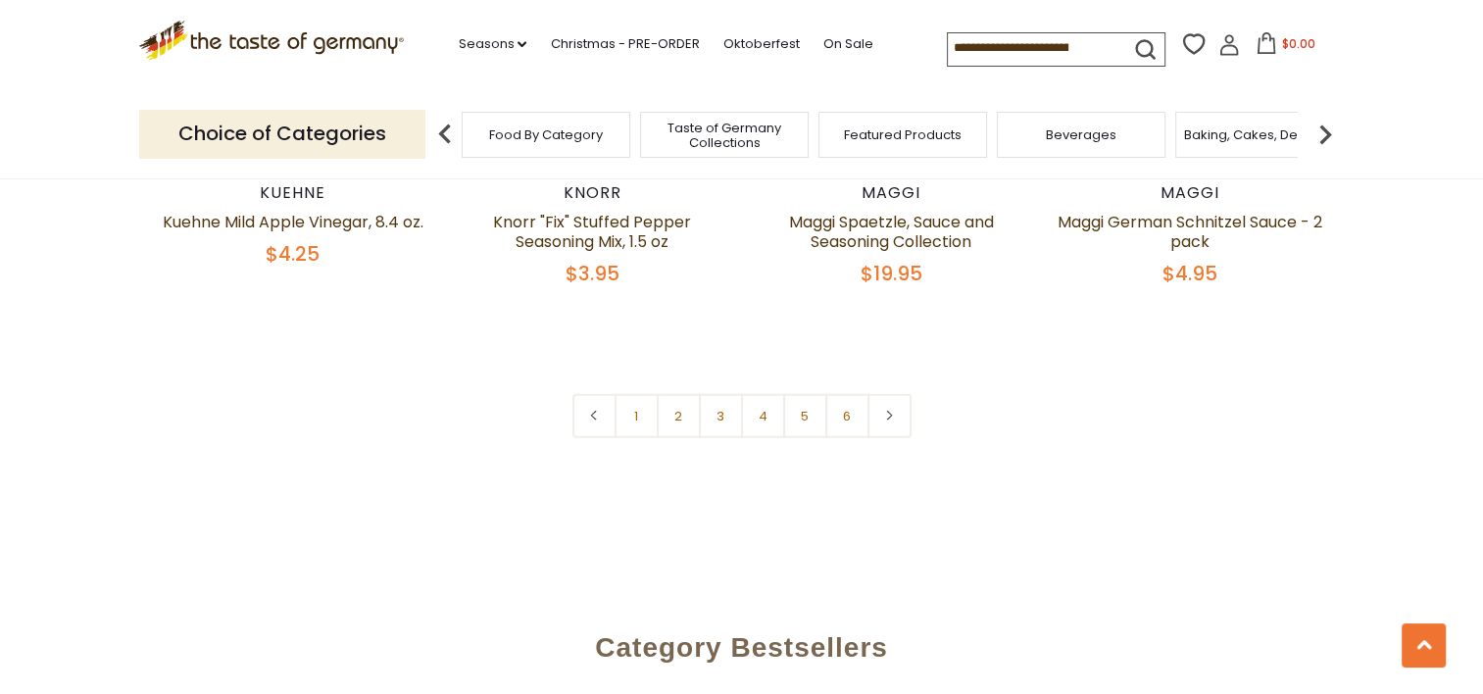
scroll to position [4750, 0]
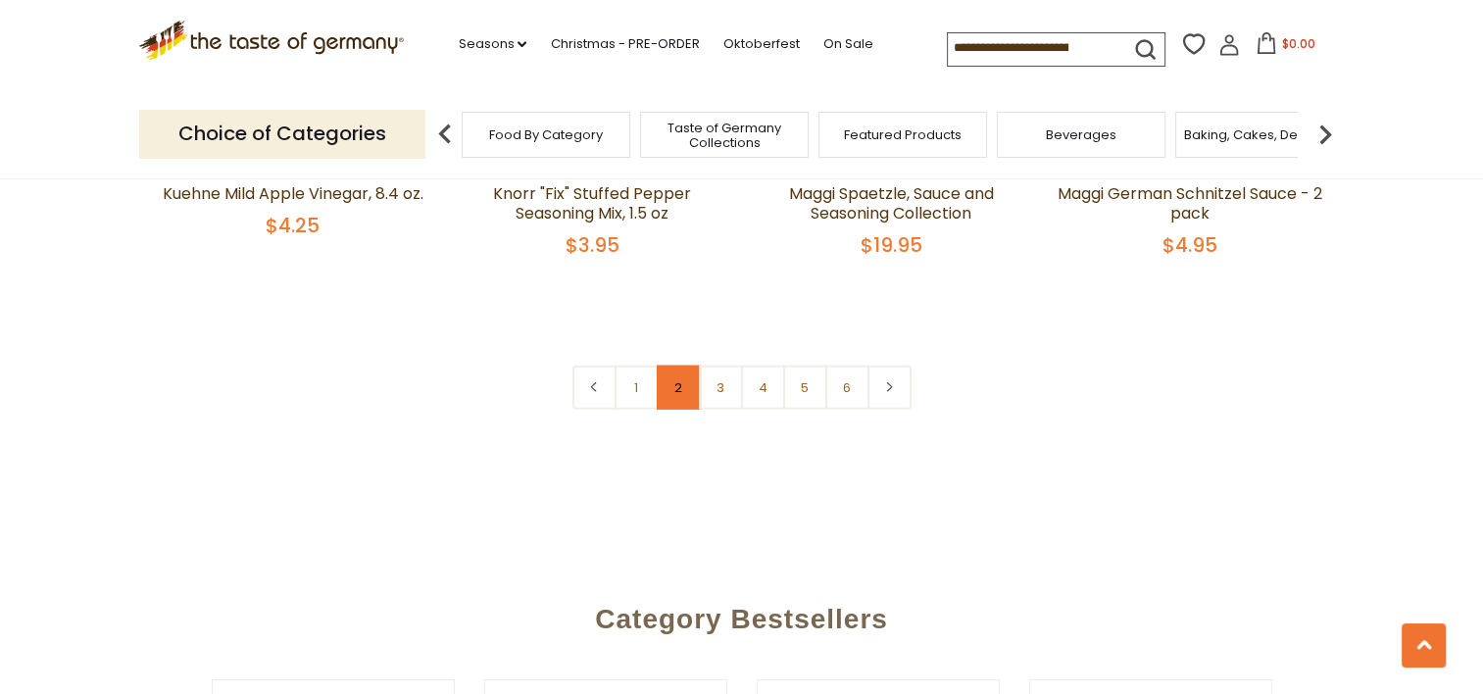
click at [674, 392] on link "2" at bounding box center [679, 387] width 44 height 44
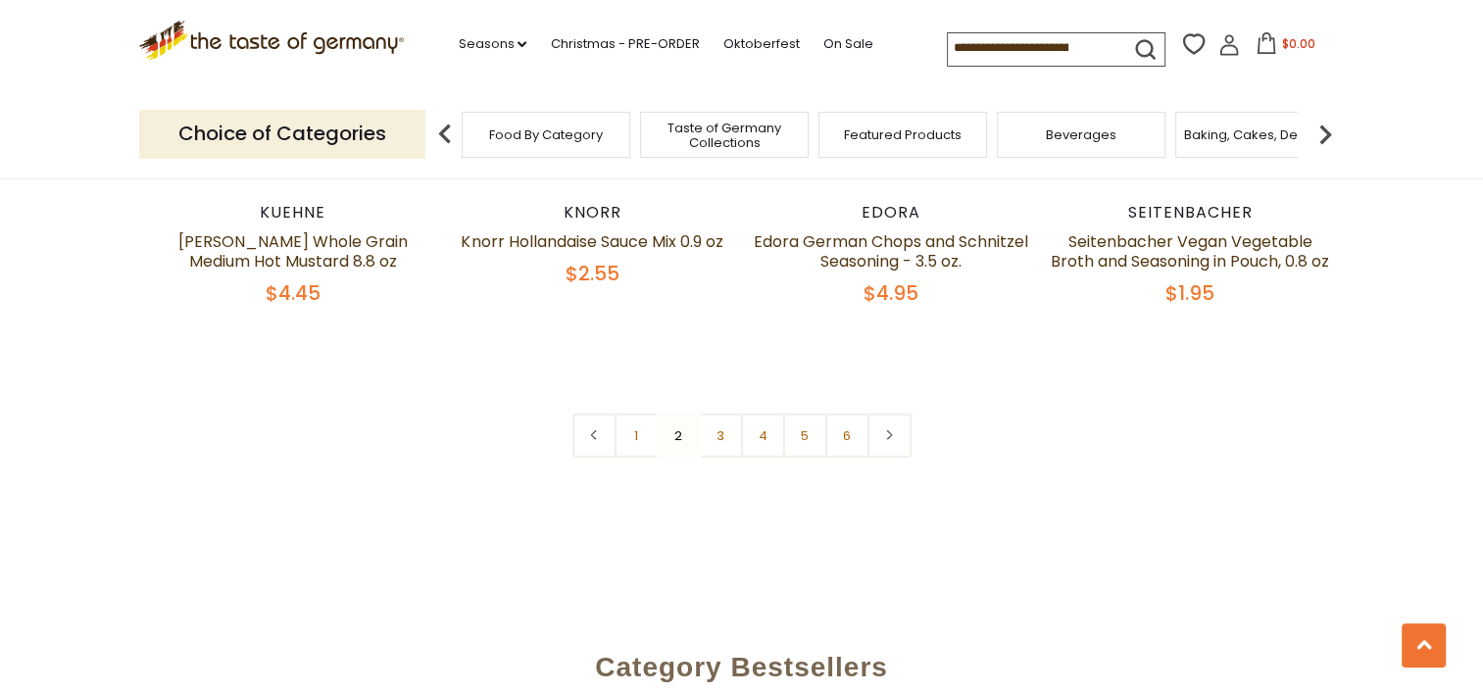
scroll to position [4699, 0]
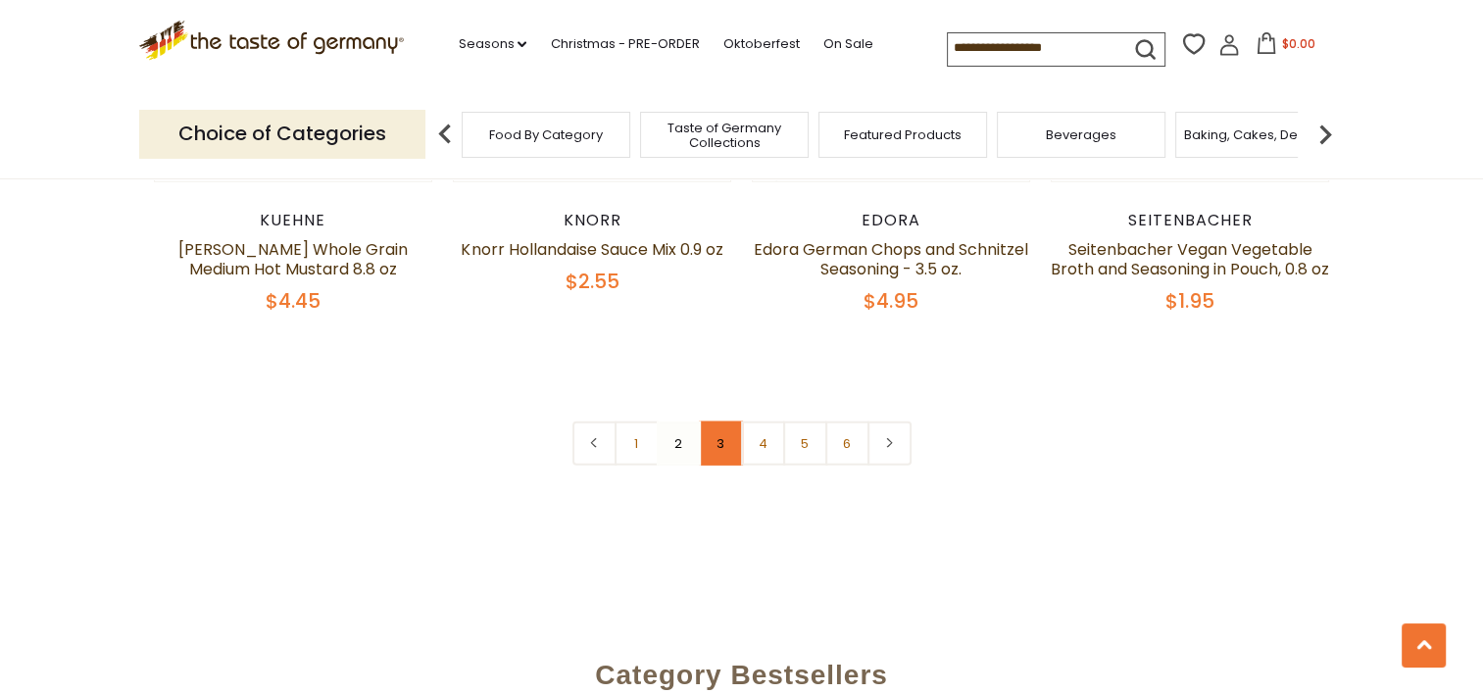
click at [718, 448] on link "3" at bounding box center [721, 443] width 44 height 44
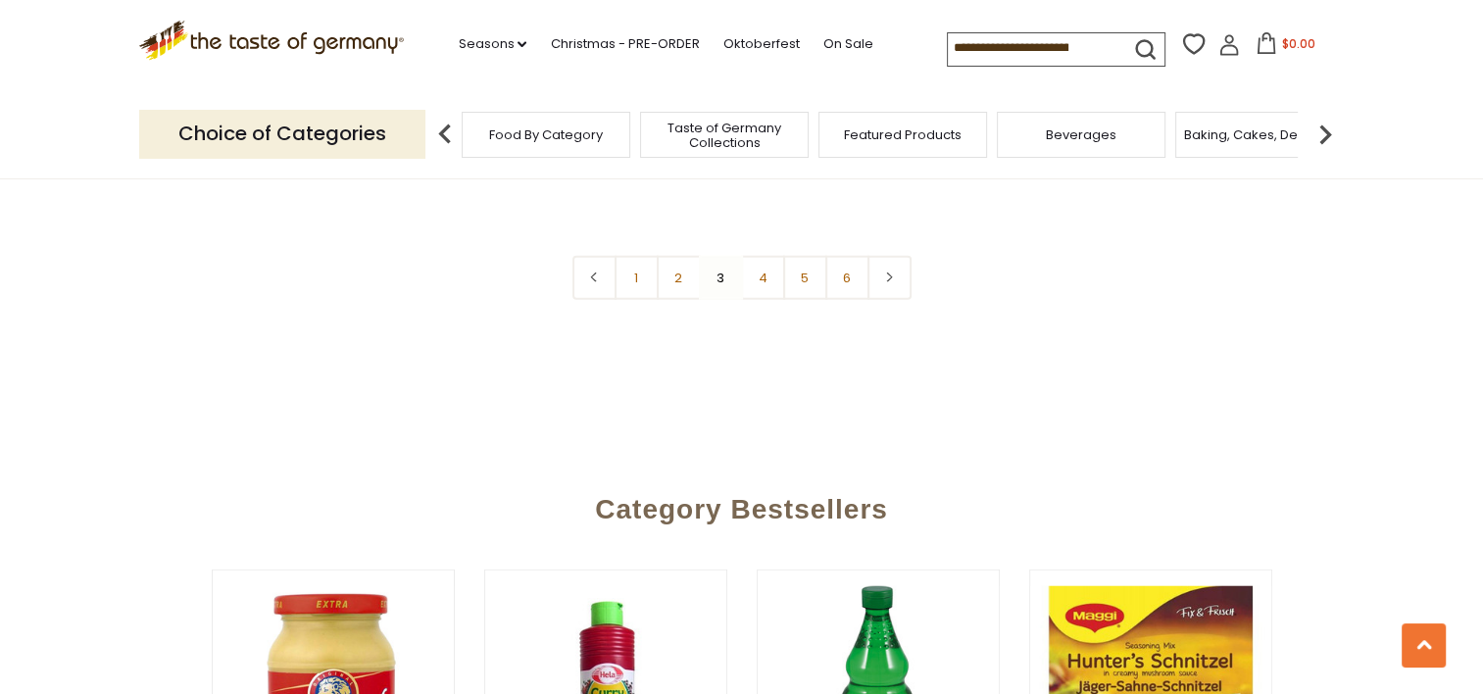
scroll to position [4754, 0]
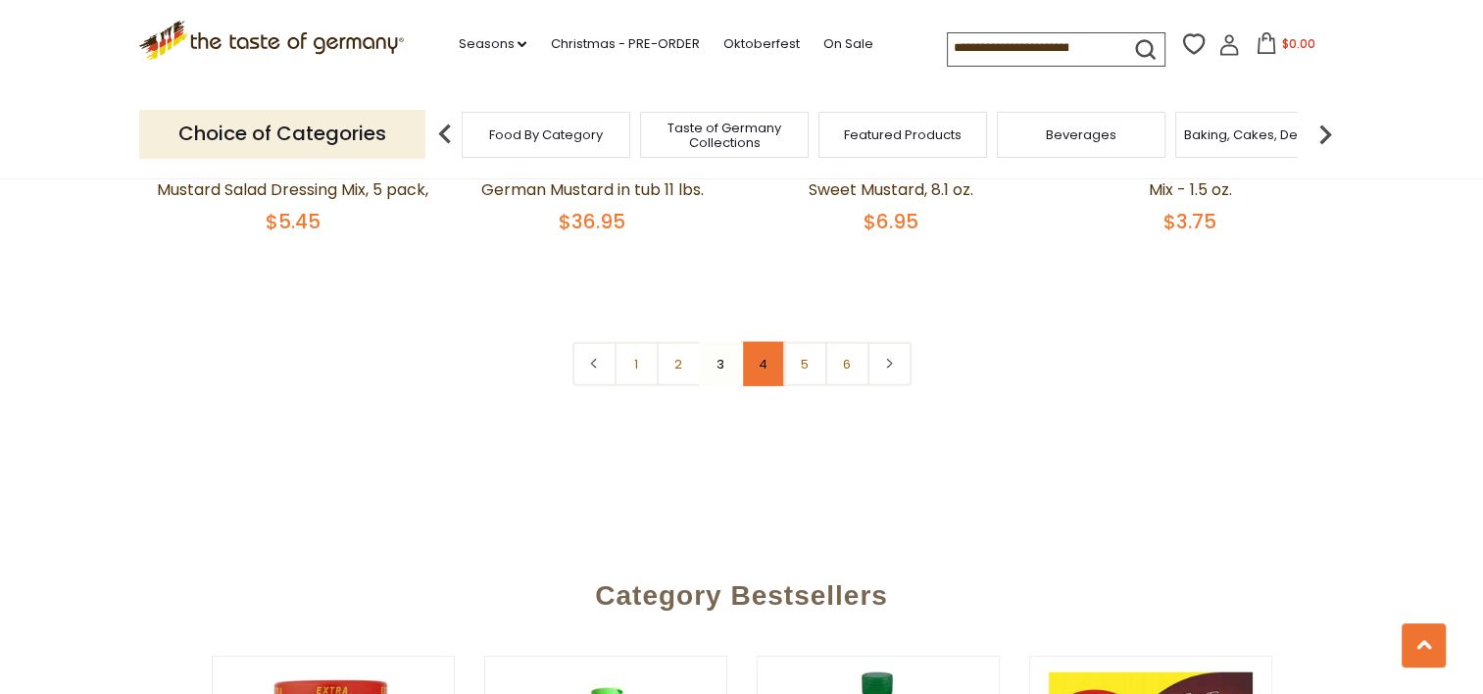
drag, startPoint x: 102, startPoint y: 517, endPoint x: 767, endPoint y: 364, distance: 682.9
click at [767, 364] on link "4" at bounding box center [763, 364] width 44 height 44
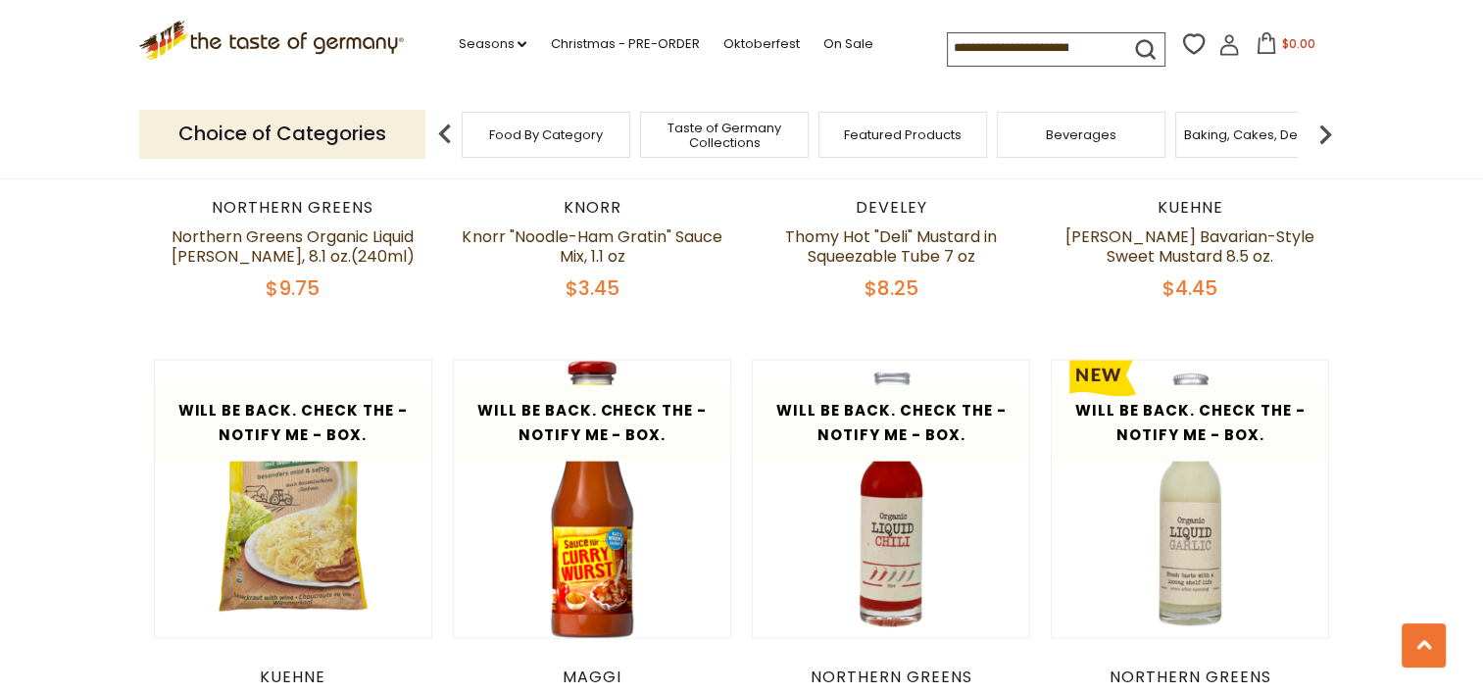
scroll to position [4483, 0]
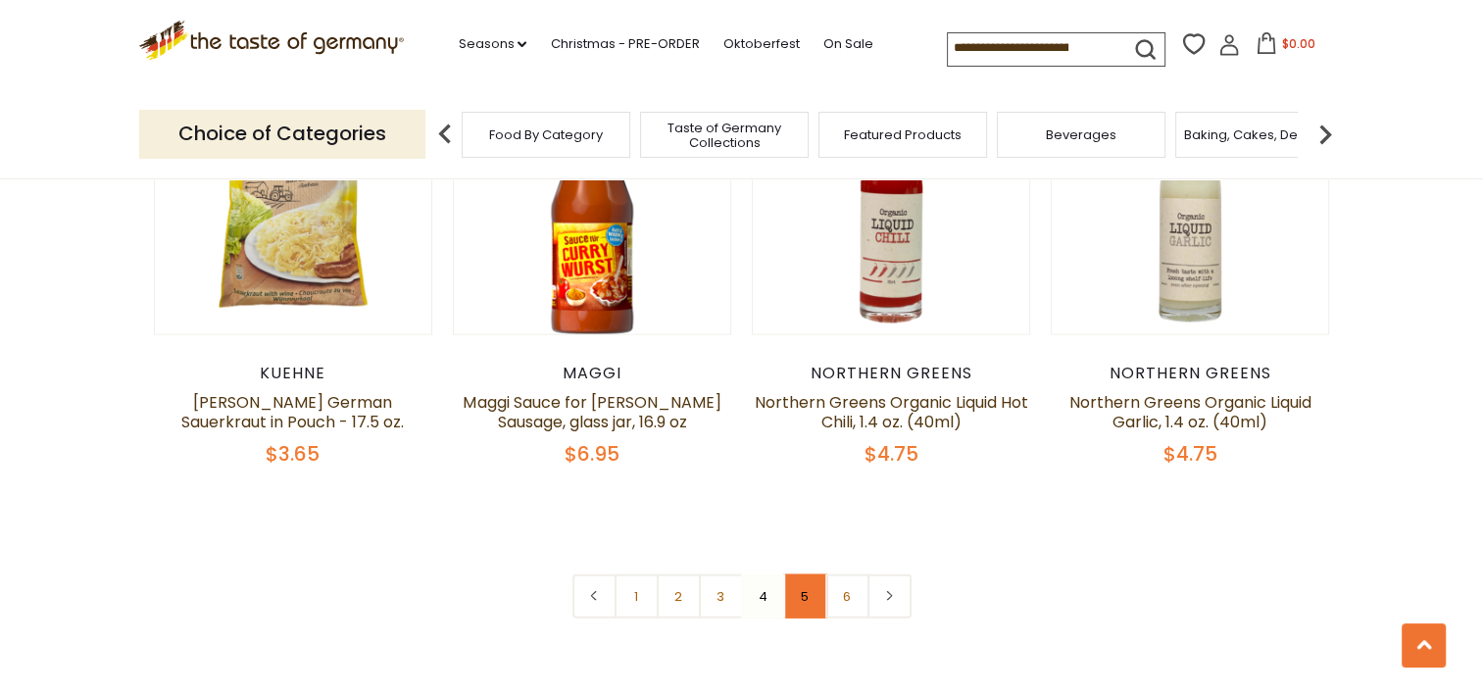
click at [801, 600] on link "5" at bounding box center [805, 596] width 44 height 44
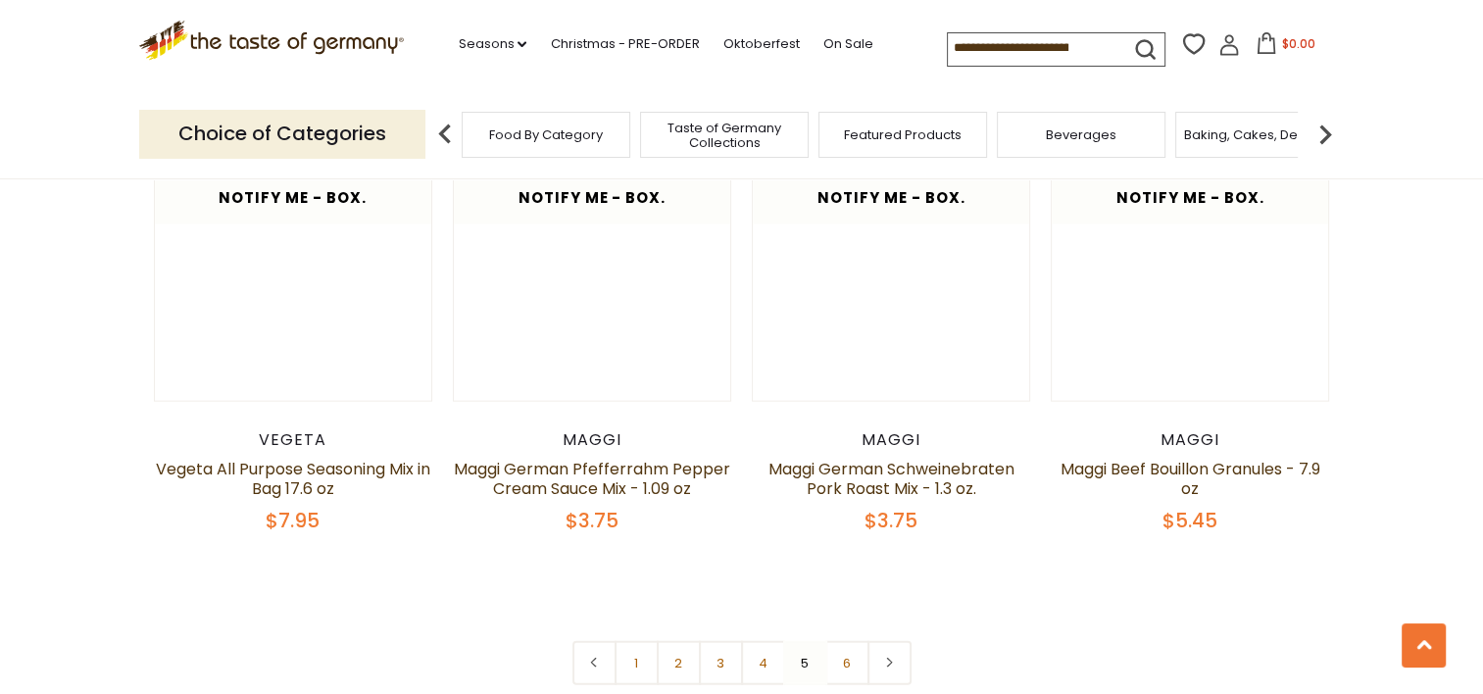
scroll to position [4837, 0]
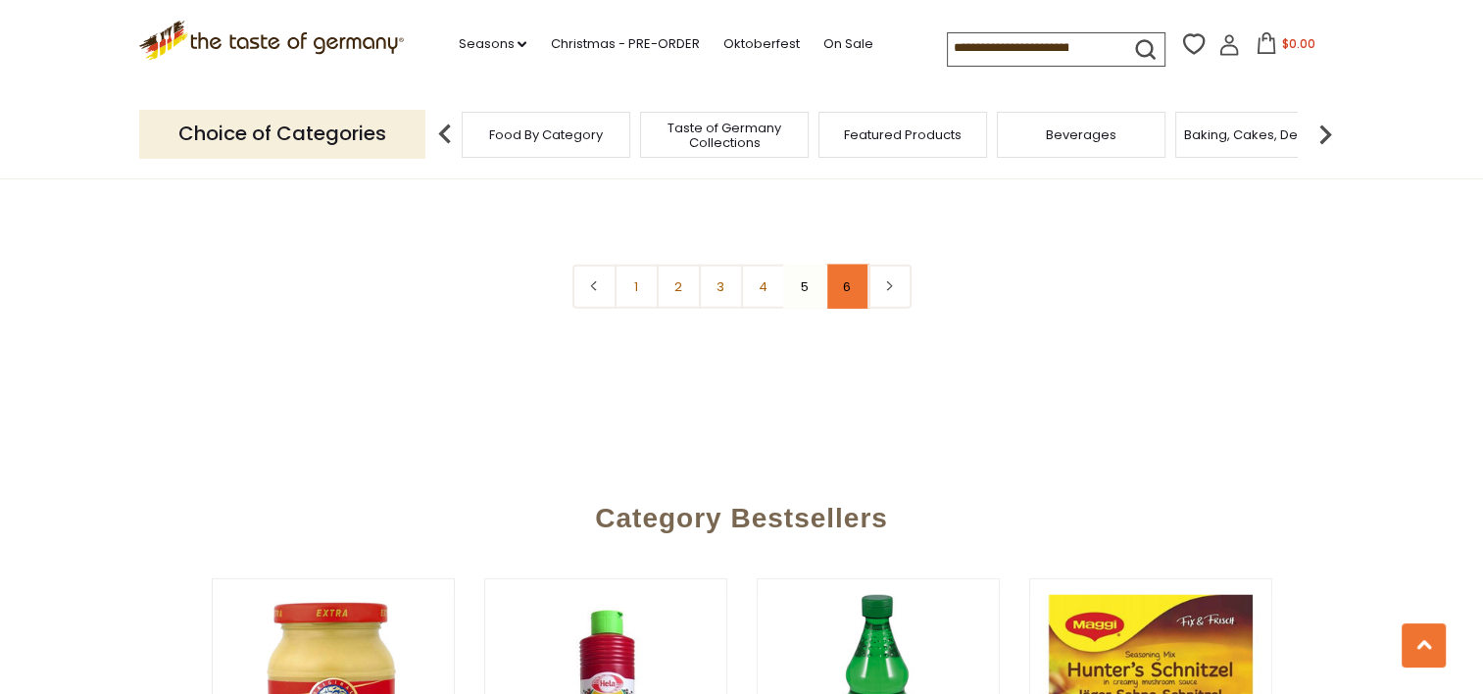
click at [847, 265] on link "6" at bounding box center [847, 287] width 44 height 44
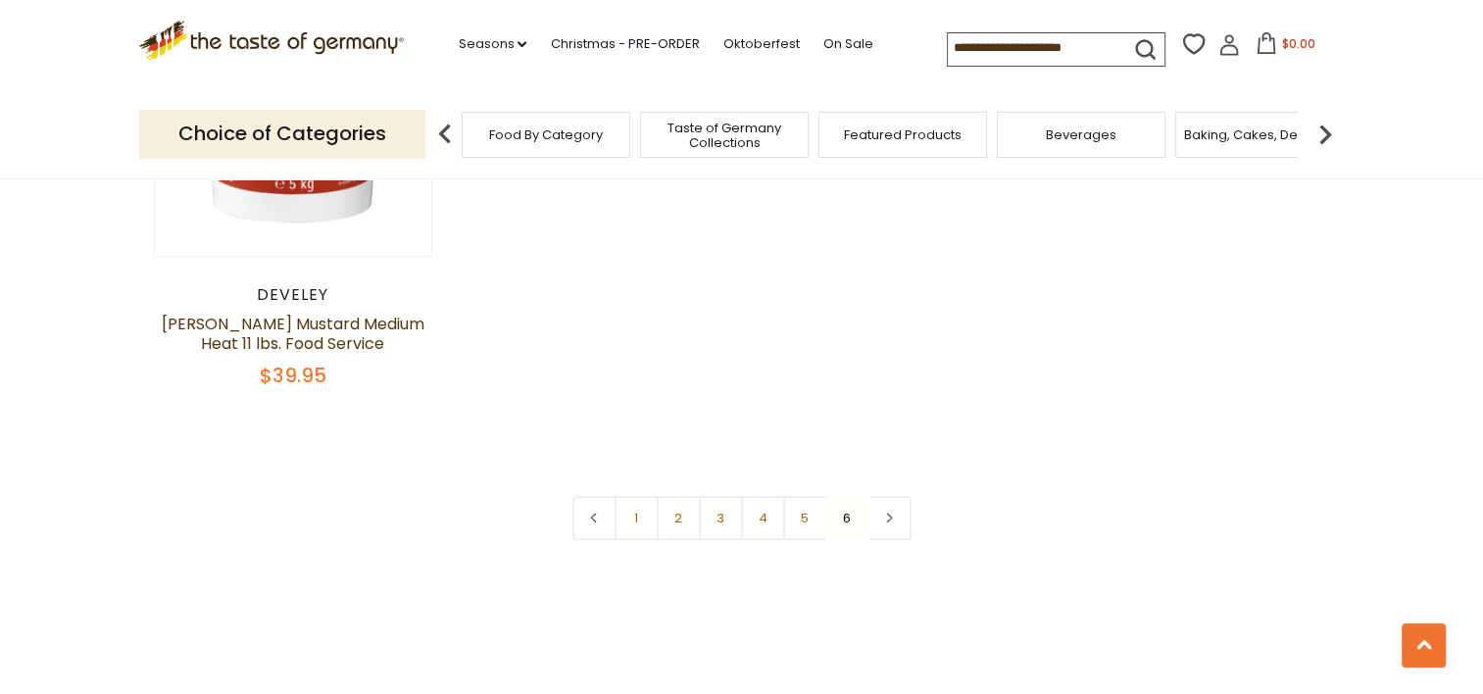
scroll to position [1259, 0]
click at [772, 513] on link "4" at bounding box center [763, 517] width 44 height 44
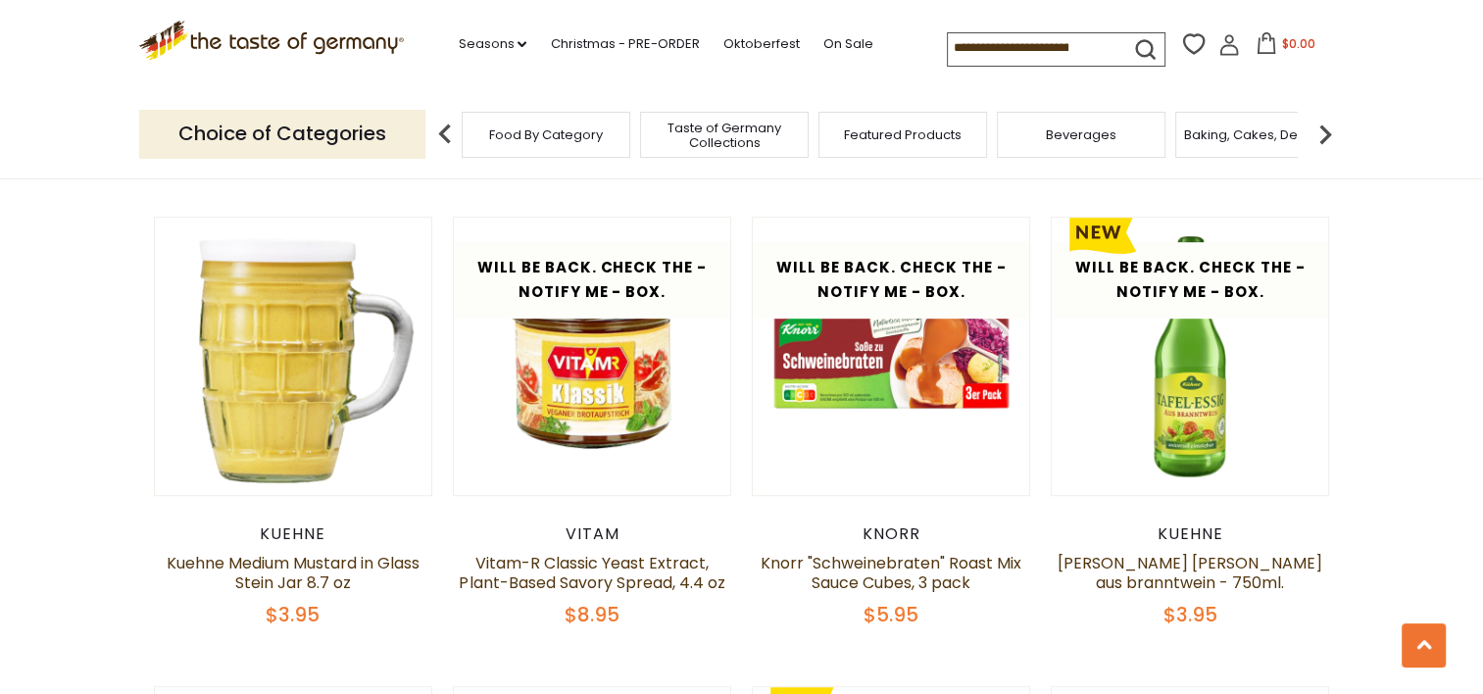
scroll to position [1040, 0]
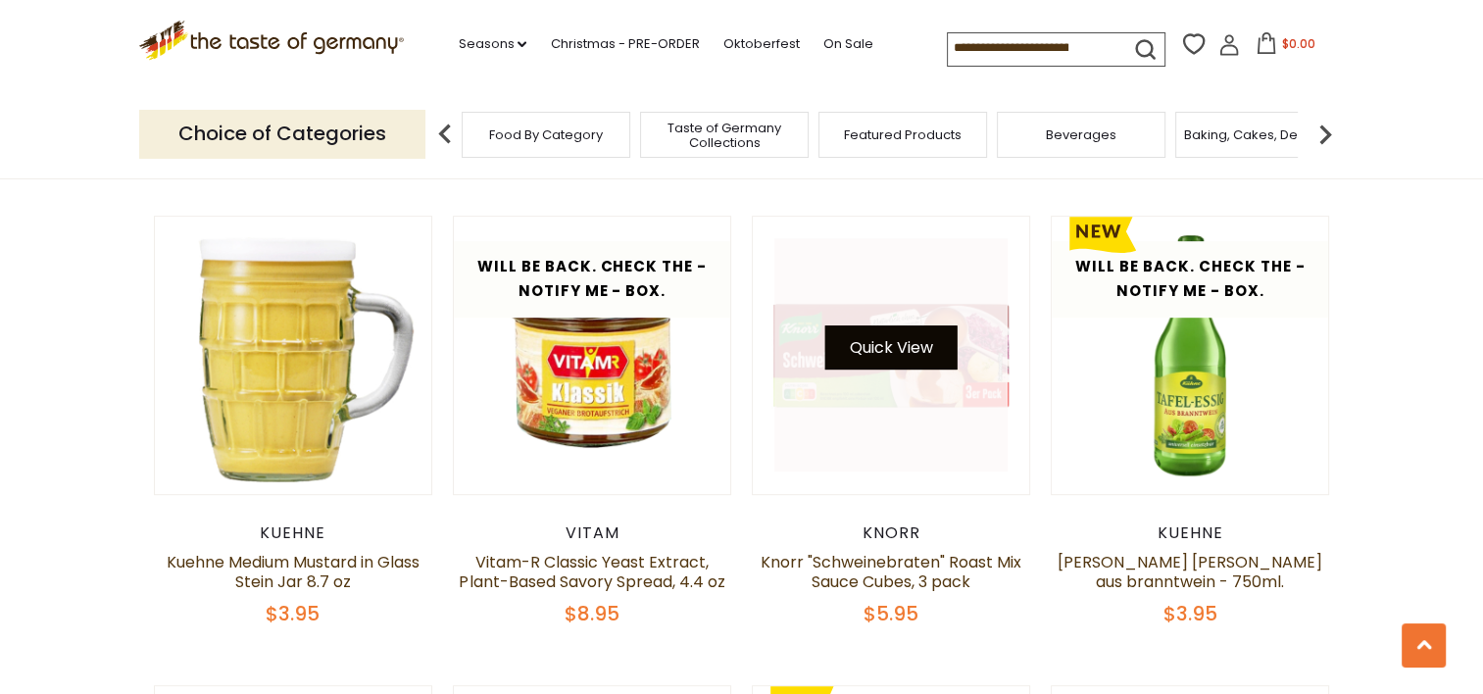
click at [916, 349] on button "Quick View" at bounding box center [891, 347] width 132 height 44
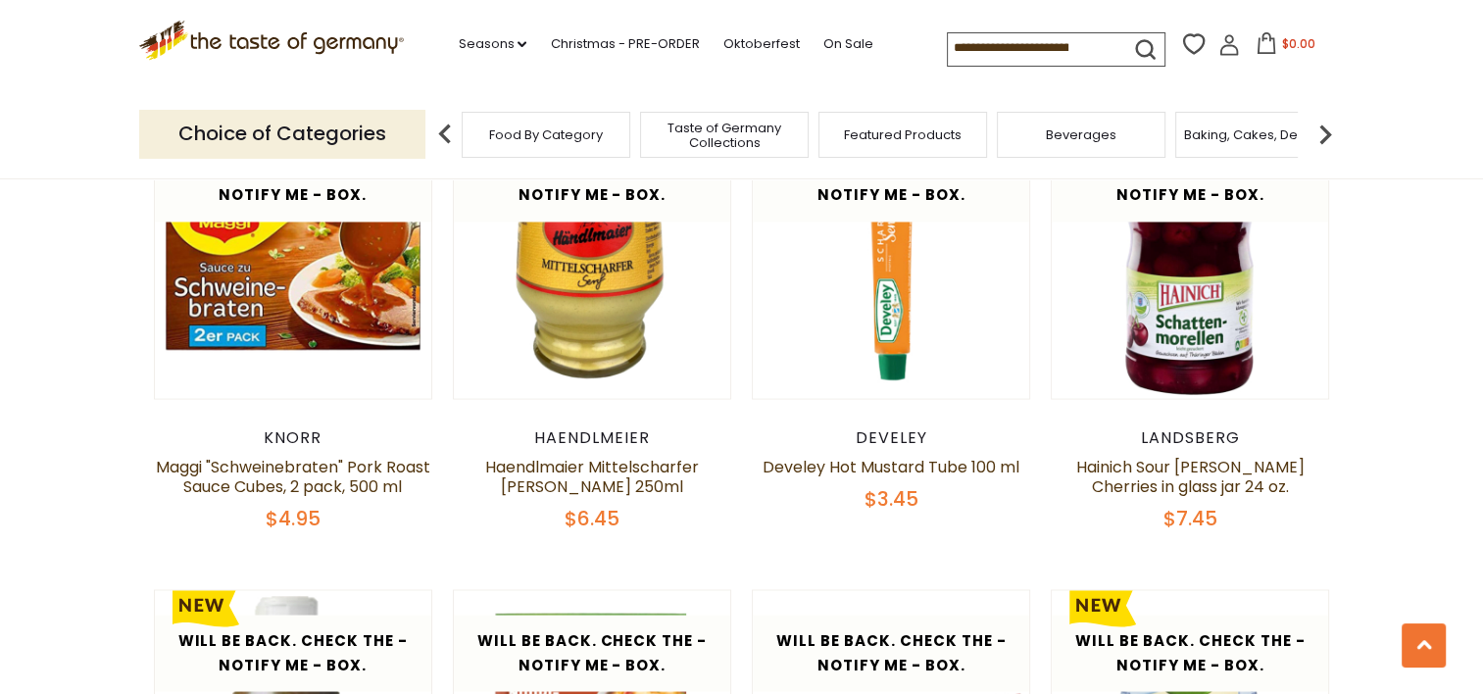
scroll to position [3484, 0]
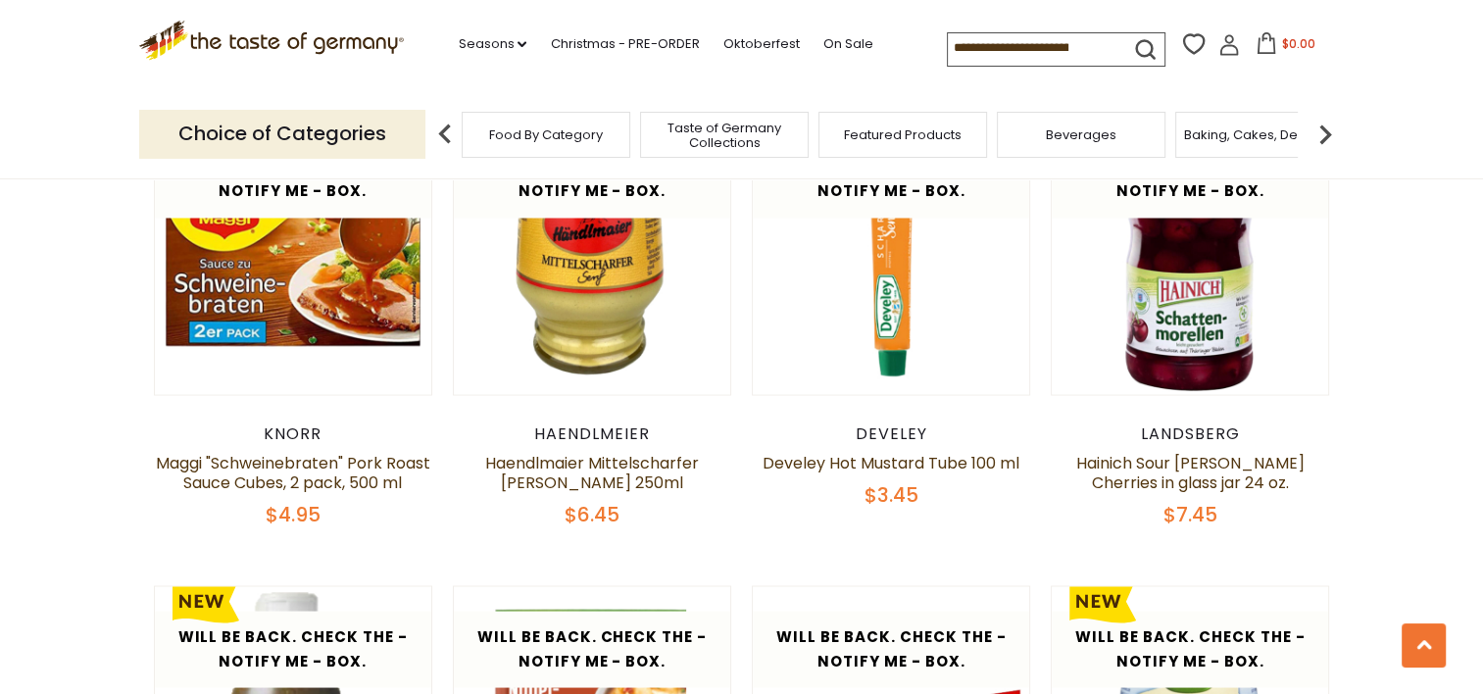
click at [322, 400] on article "Will be back. Check the - Notify Me - Box. Quick View [PERSON_NAME] "Schweinebr…" at bounding box center [293, 321] width 279 height 411
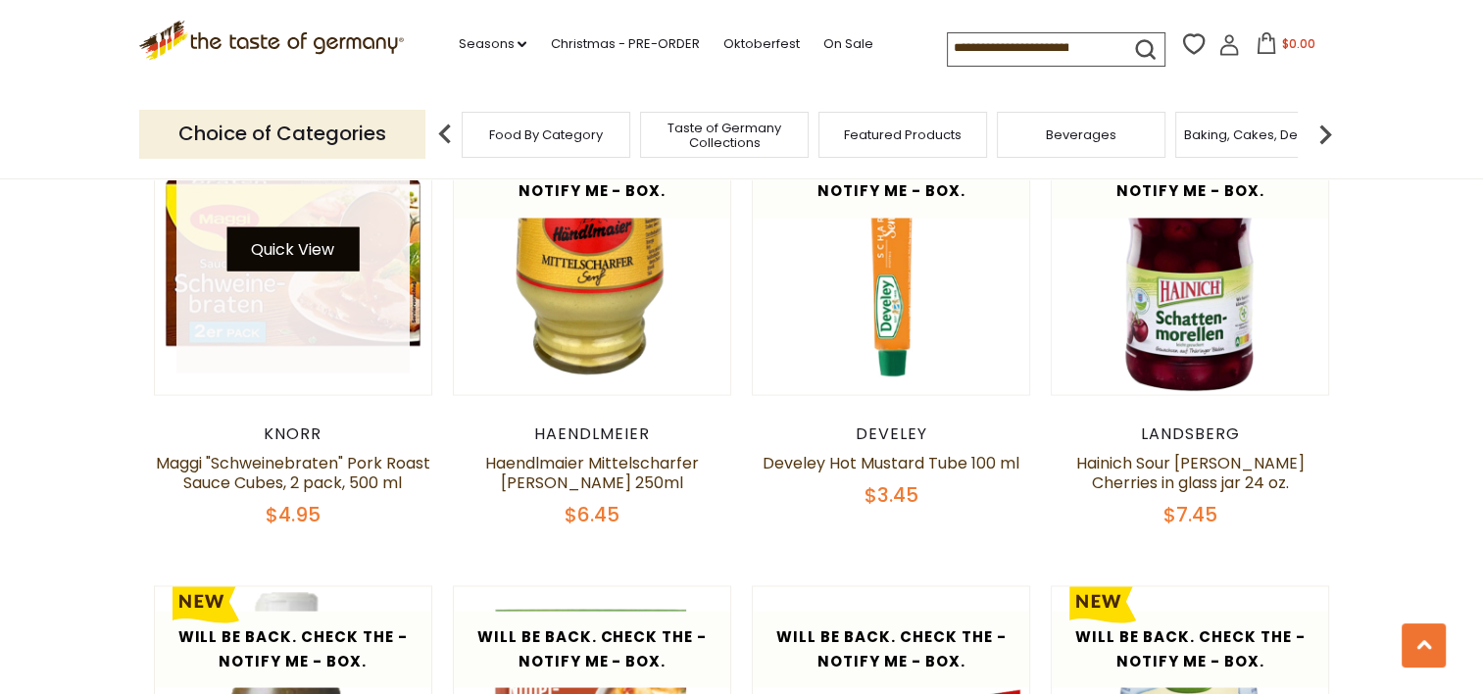
click at [302, 258] on div "Quick View" at bounding box center [292, 255] width 233 height 233
click at [300, 247] on button "Quick View" at bounding box center [292, 248] width 132 height 44
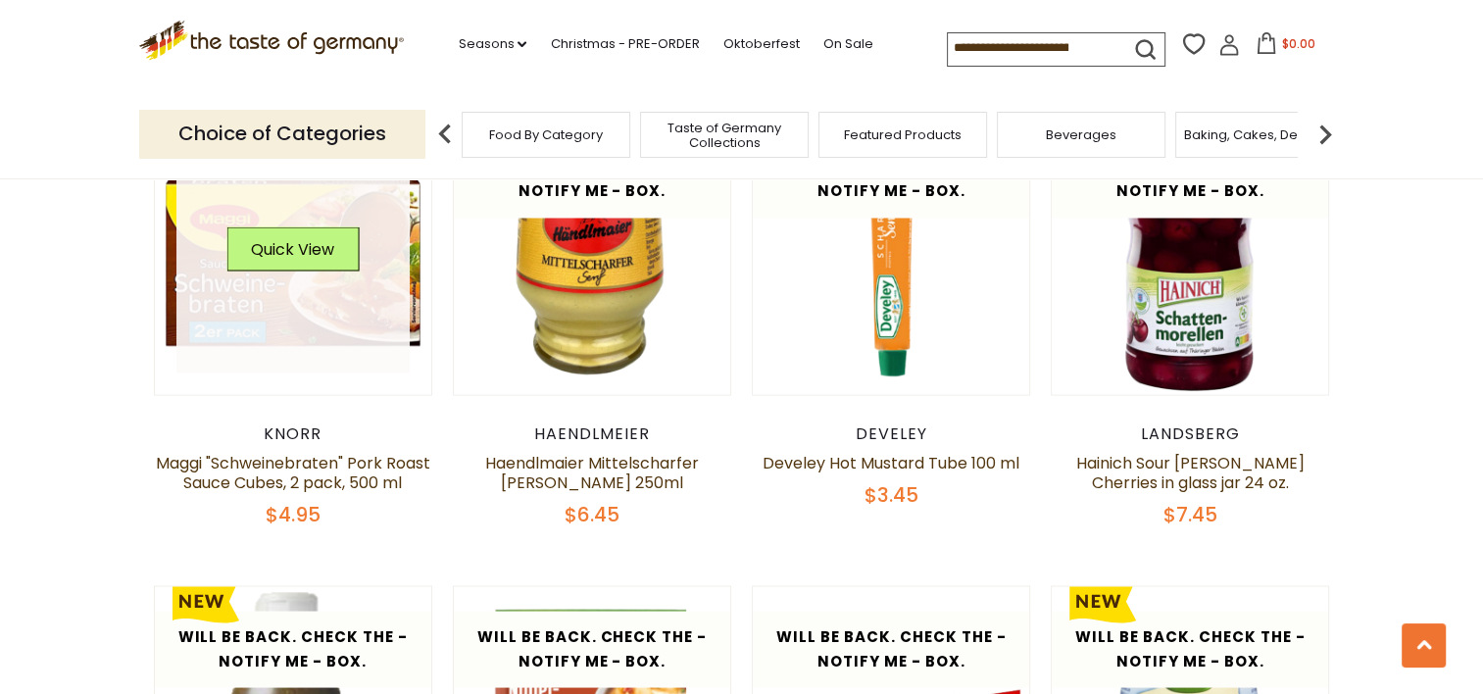
click at [246, 293] on link at bounding box center [292, 255] width 233 height 233
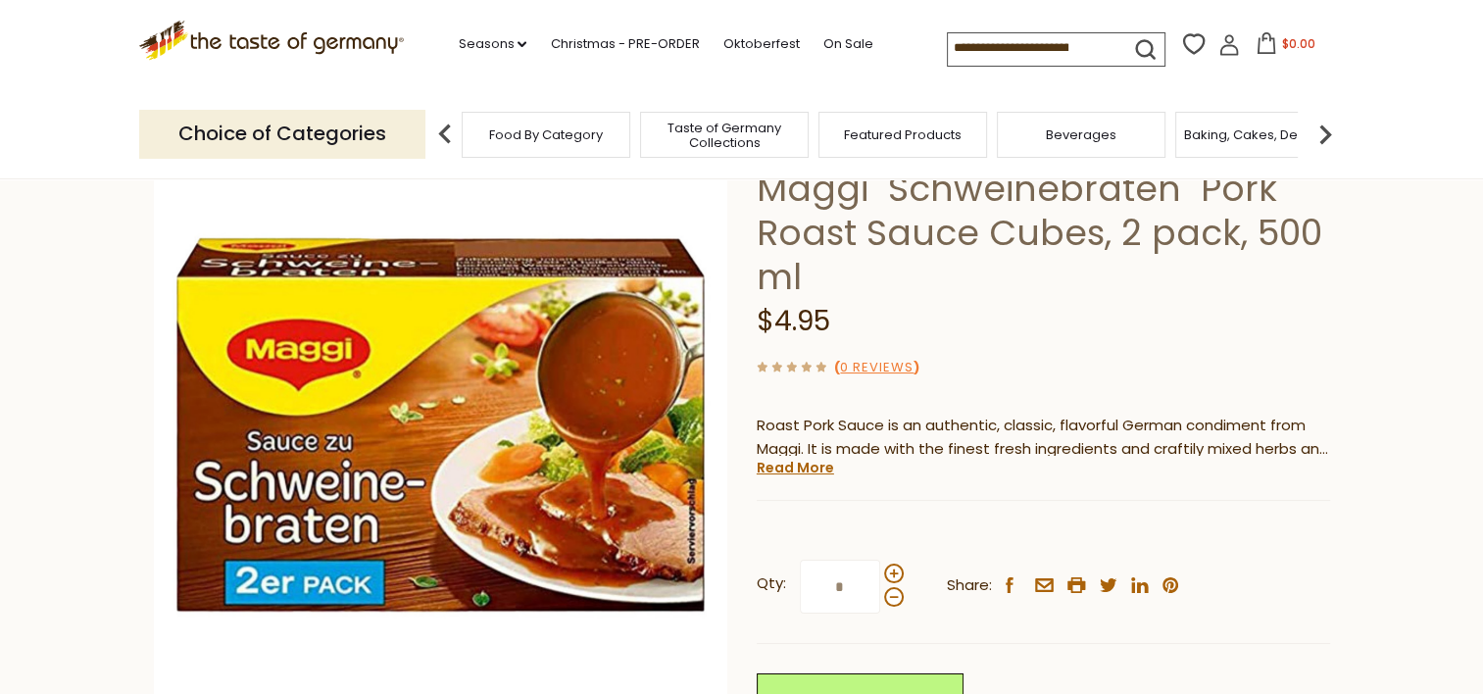
scroll to position [157, 0]
